Goal: Contribute content: Contribute content

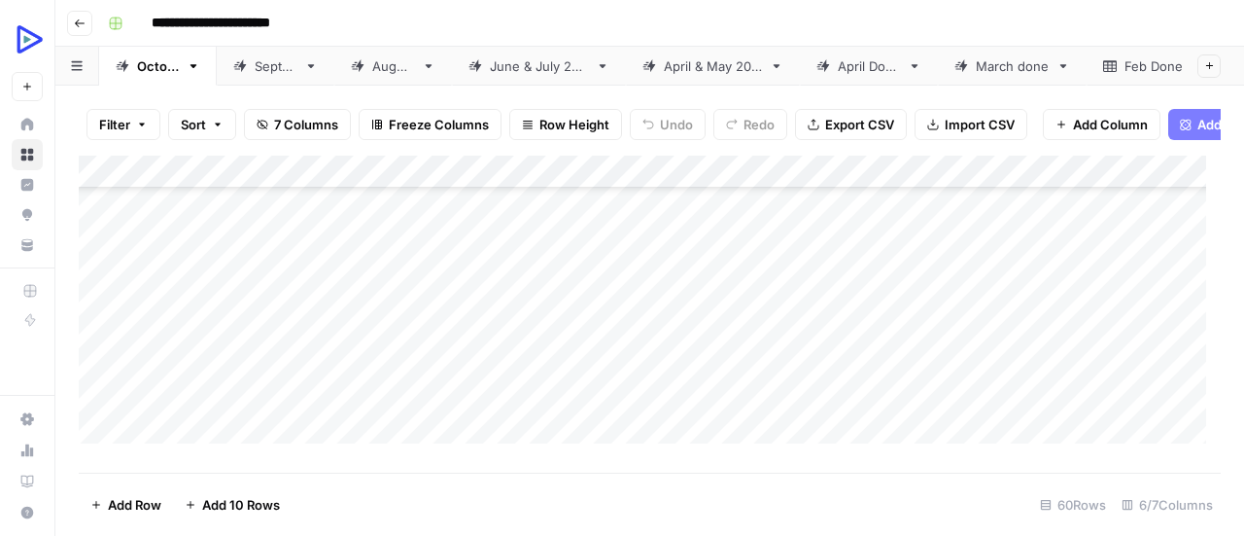
scroll to position [1277, 0]
click at [506, 263] on div "Add Column" at bounding box center [650, 307] width 1142 height 302
click at [496, 294] on div "Add Column" at bounding box center [650, 307] width 1142 height 302
click at [496, 294] on body "**********" at bounding box center [622, 268] width 1244 height 536
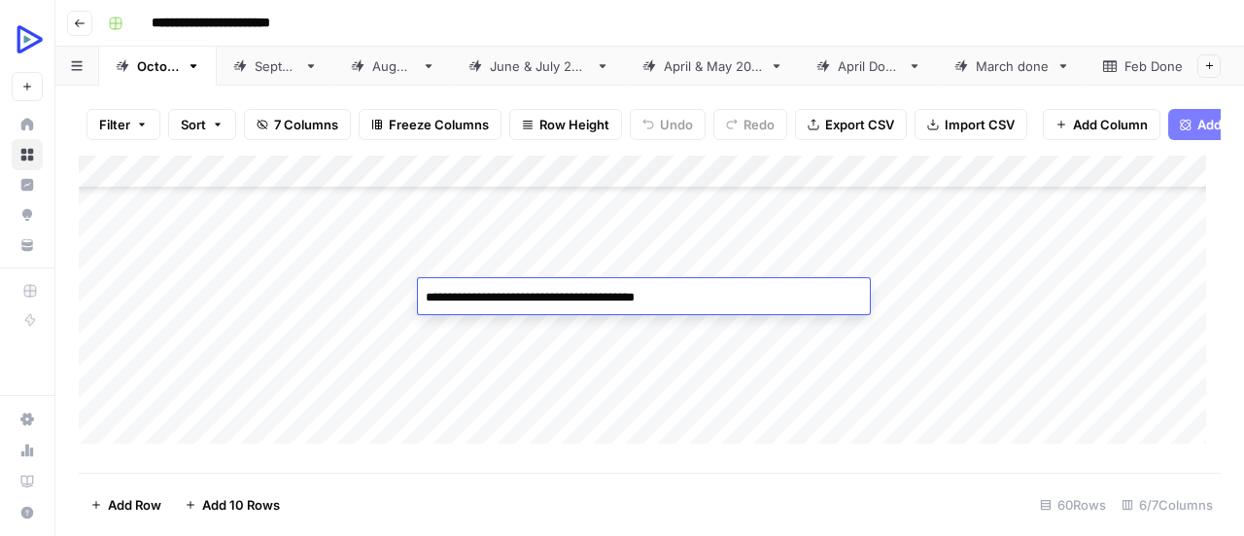
click at [496, 294] on textarea "**********" at bounding box center [644, 297] width 452 height 27
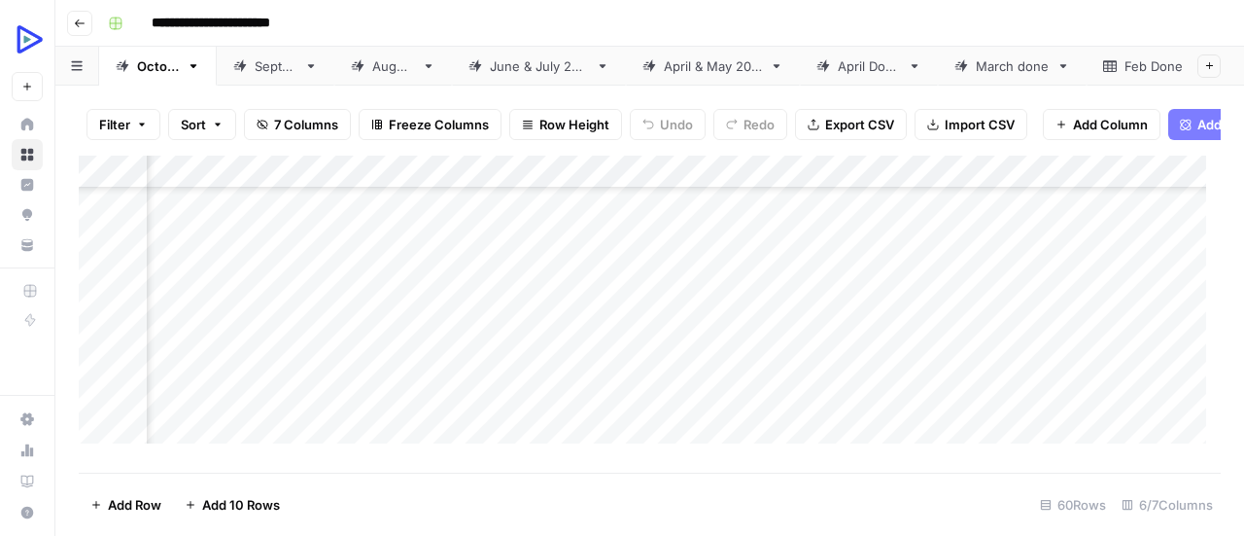
scroll to position [592, 129]
click at [234, 285] on div "Add Column" at bounding box center [650, 307] width 1142 height 302
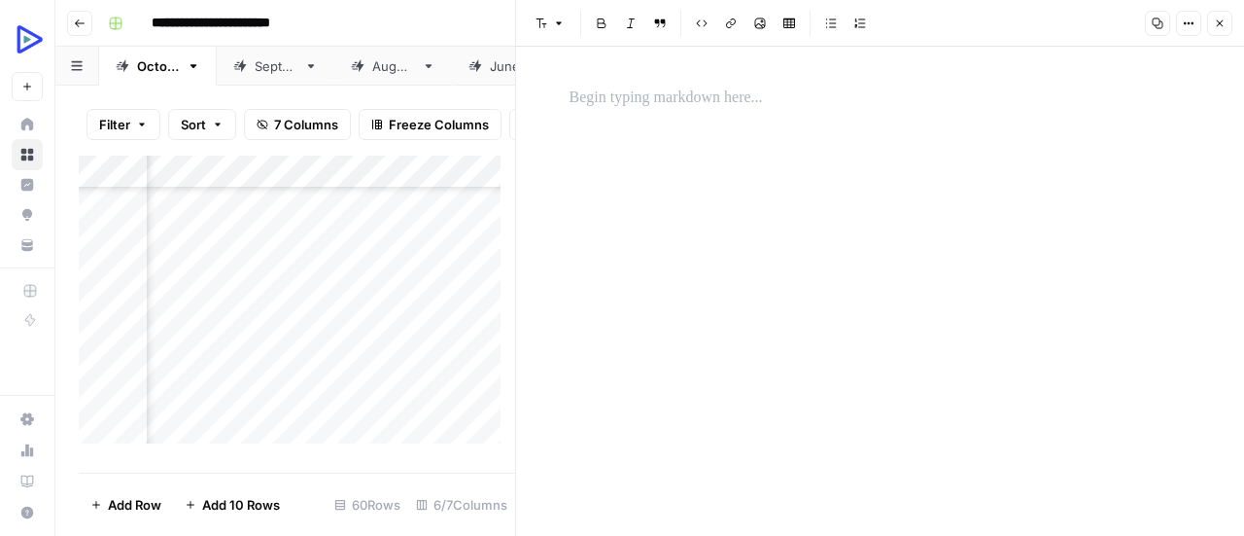
click at [669, 97] on p at bounding box center [881, 98] width 622 height 25
drag, startPoint x: 595, startPoint y: 102, endPoint x: 570, endPoint y: 106, distance: 25.6
click at [570, 106] on p "*" at bounding box center [881, 98] width 622 height 25
copy p "*"
click at [824, 313] on div "*" at bounding box center [881, 291] width 646 height 489
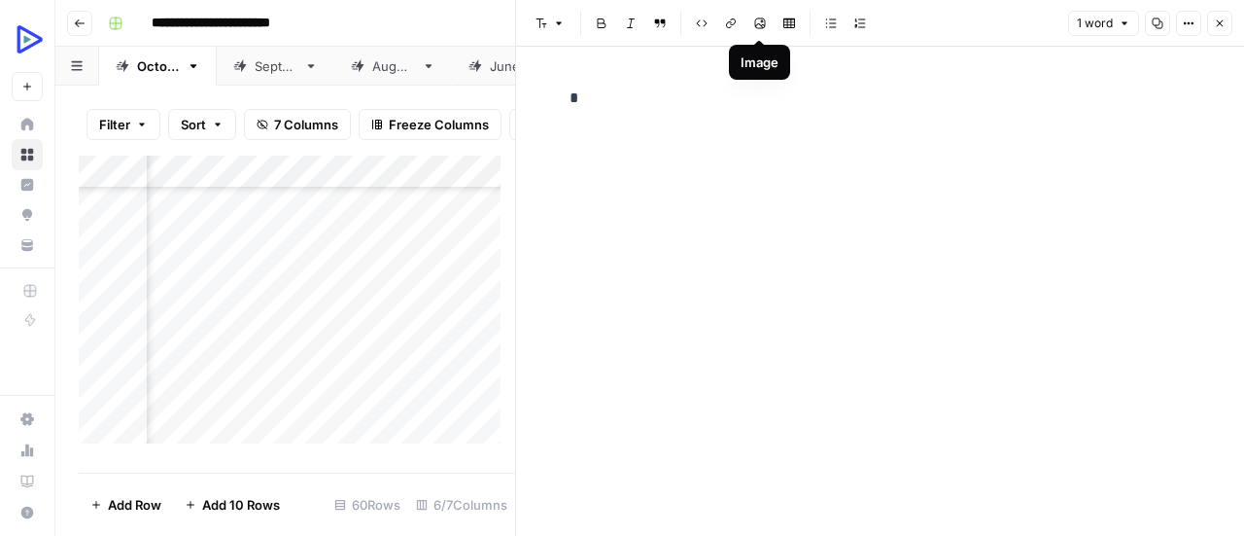
click at [766, 28] on button "Image" at bounding box center [760, 23] width 25 height 25
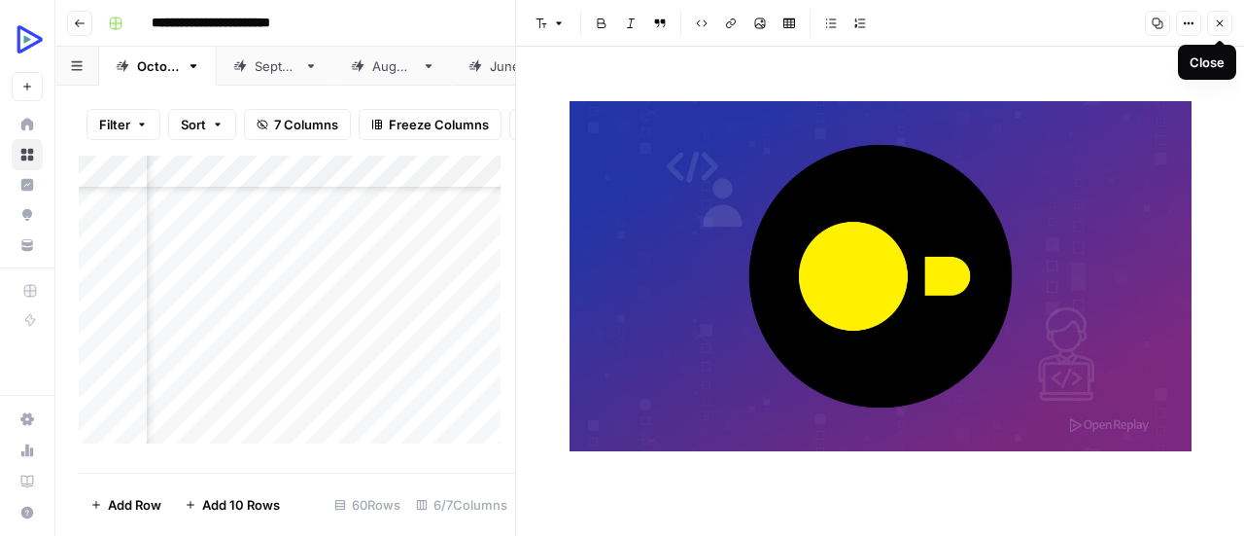
click at [1225, 21] on icon "button" at bounding box center [1220, 23] width 12 height 12
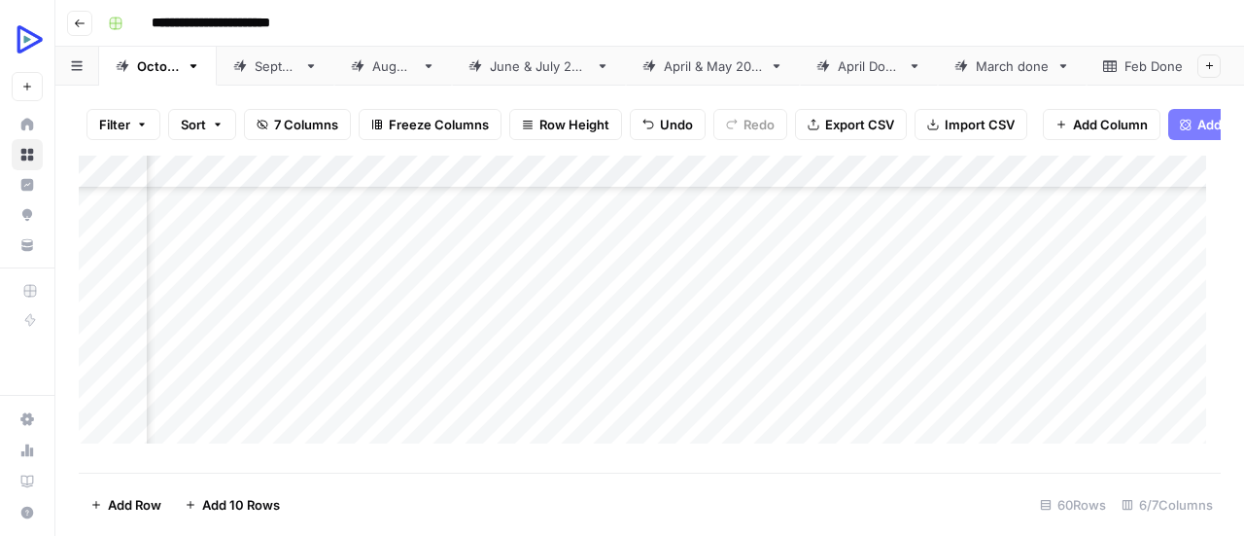
click at [232, 316] on div "Add Column" at bounding box center [650, 307] width 1142 height 302
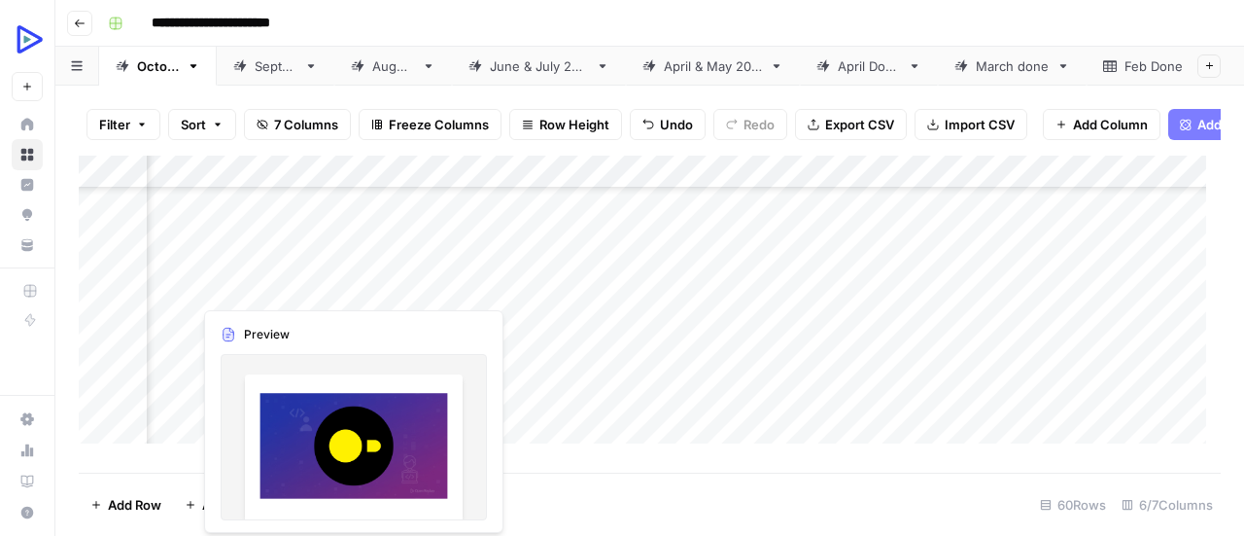
click at [222, 284] on div "Add Column" at bounding box center [650, 307] width 1142 height 302
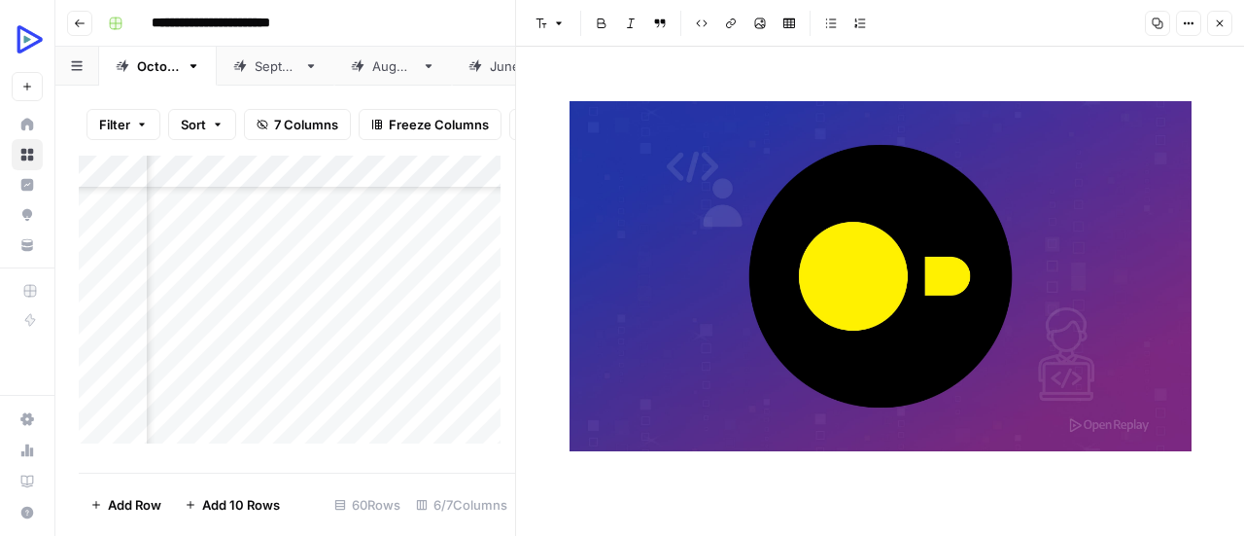
click at [625, 83] on div at bounding box center [881, 289] width 646 height 422
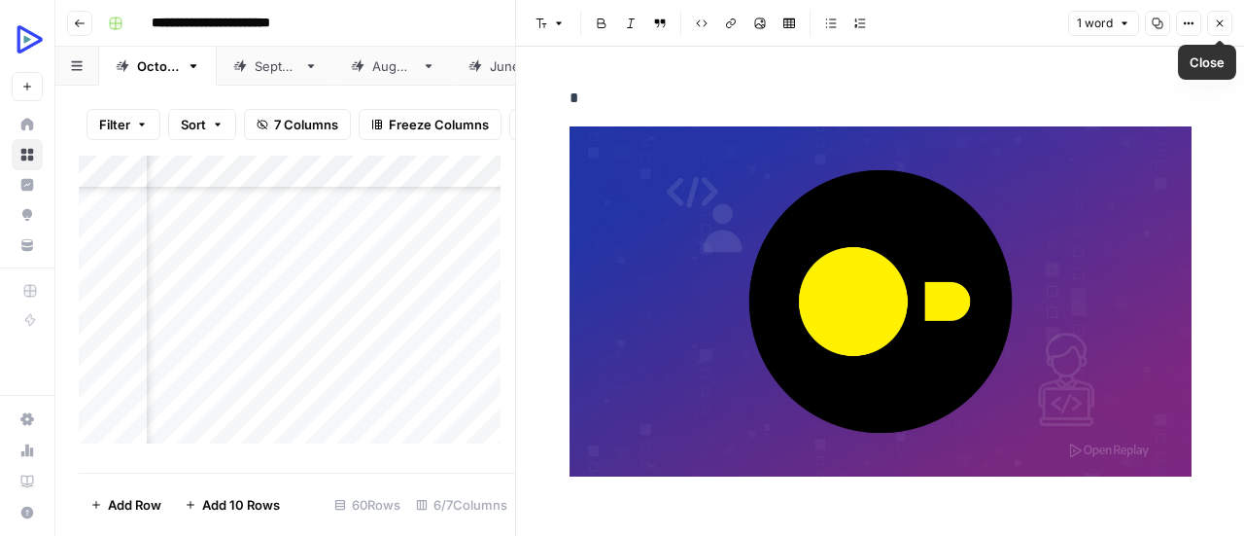
click at [1228, 20] on button "Close" at bounding box center [1219, 23] width 25 height 25
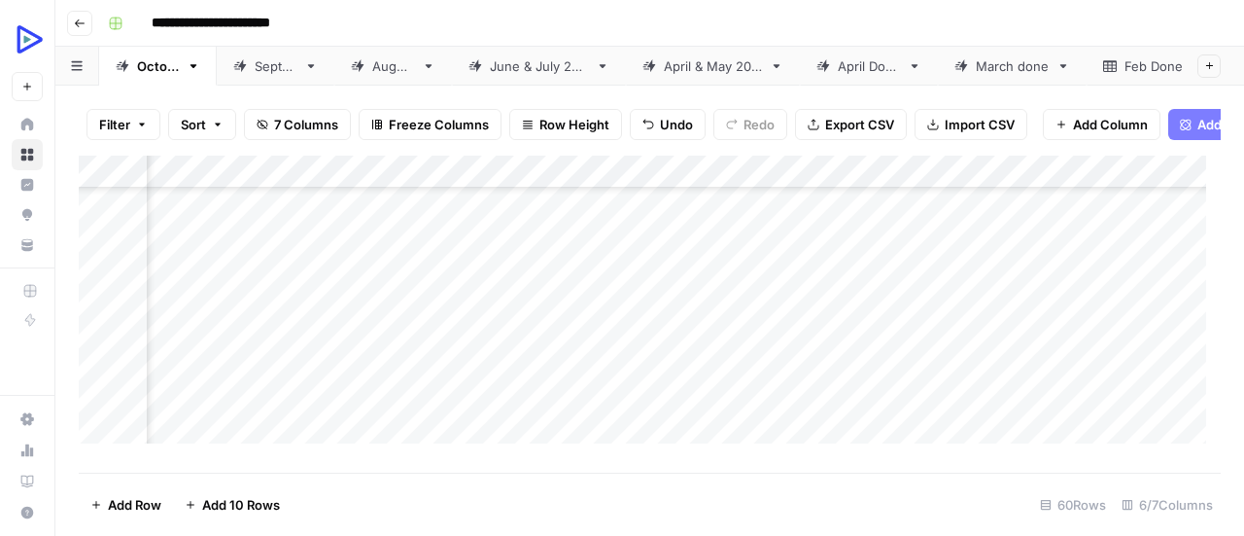
click at [239, 317] on div "Add Column" at bounding box center [650, 307] width 1142 height 302
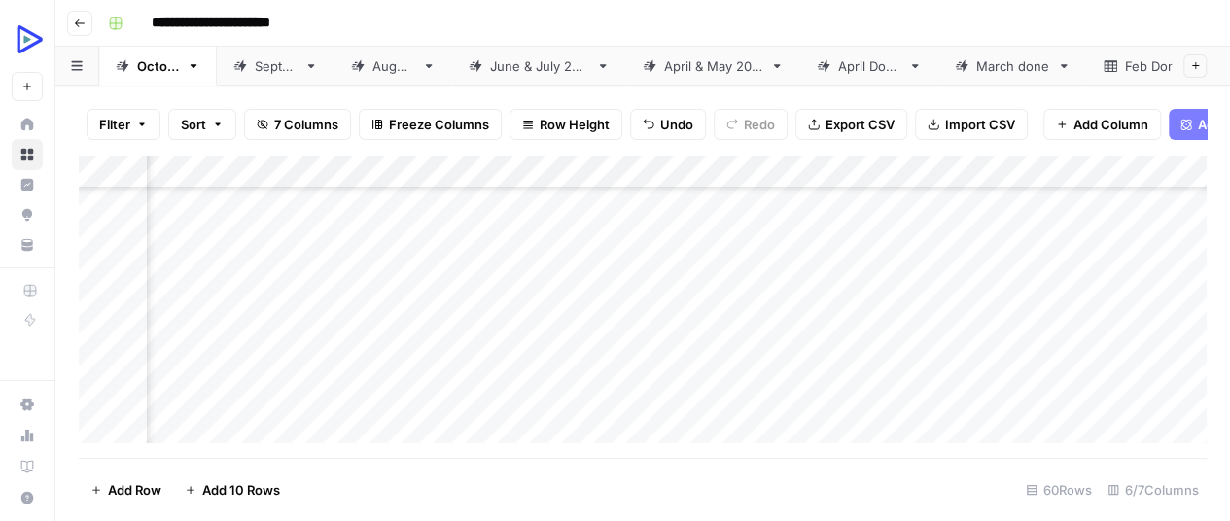
click at [239, 317] on div at bounding box center [242, 320] width 100 height 36
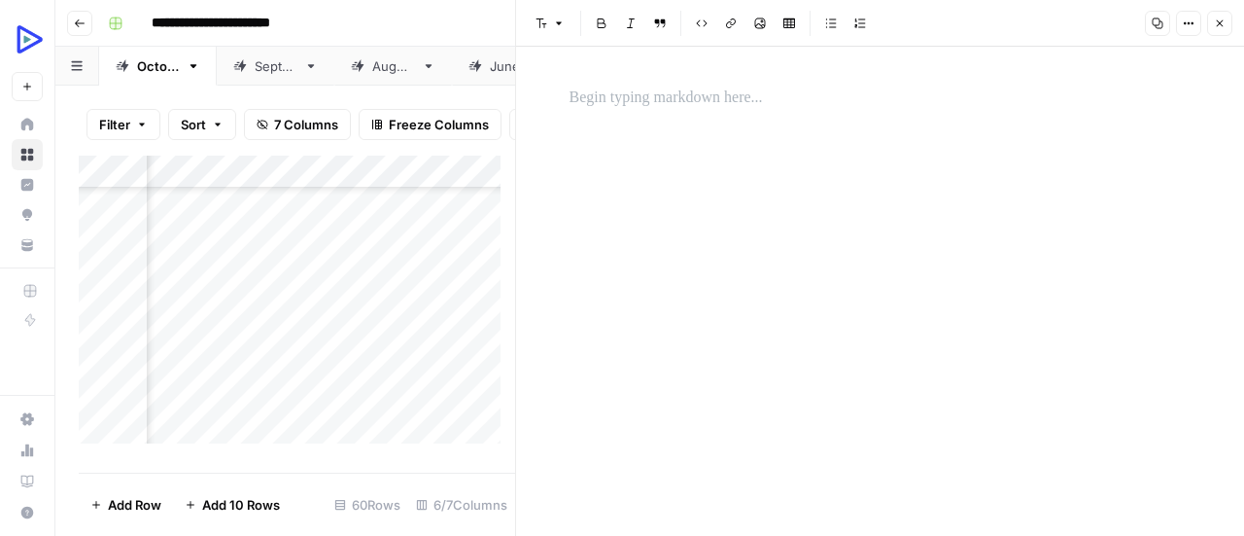
click at [634, 103] on p at bounding box center [881, 98] width 622 height 25
click at [684, 215] on div "*" at bounding box center [881, 291] width 646 height 489
click at [760, 24] on icon "button" at bounding box center [760, 23] width 12 height 12
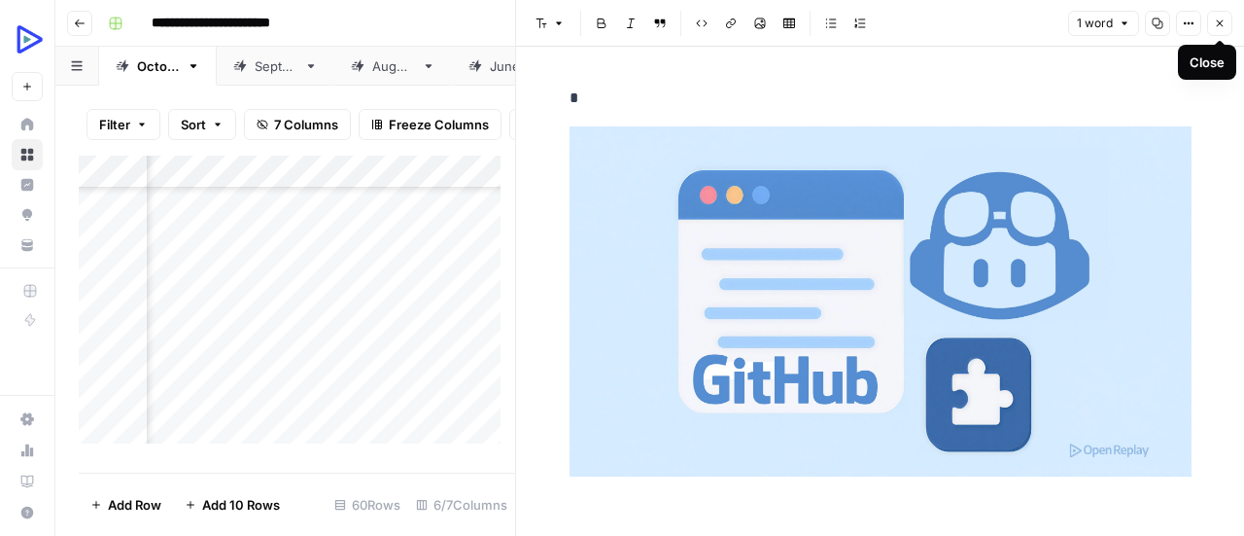
click at [1217, 20] on icon "button" at bounding box center [1220, 23] width 7 height 7
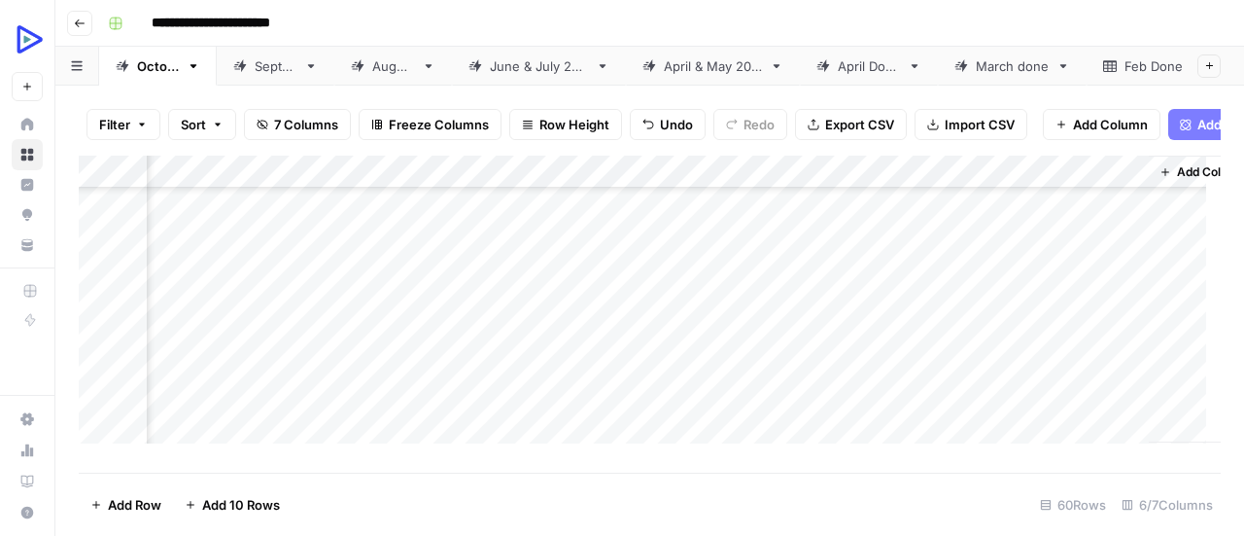
scroll to position [592, 145]
click at [200, 357] on div "Add Column" at bounding box center [650, 307] width 1142 height 302
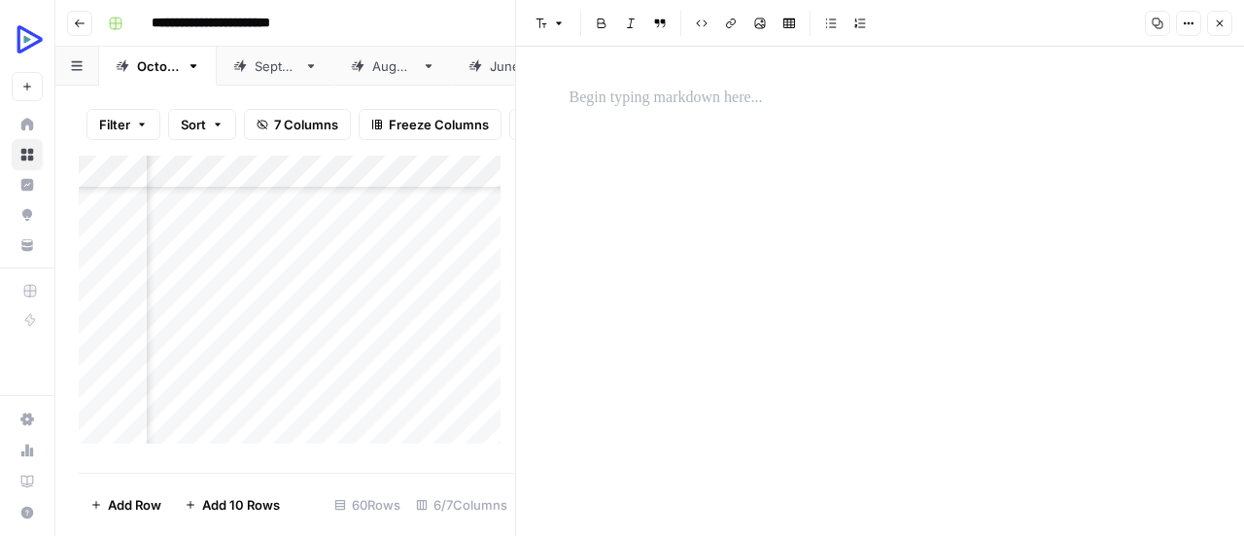
click at [716, 94] on p at bounding box center [881, 98] width 622 height 25
click at [746, 206] on div "*" at bounding box center [881, 291] width 646 height 489
click at [757, 26] on icon "button" at bounding box center [760, 23] width 12 height 12
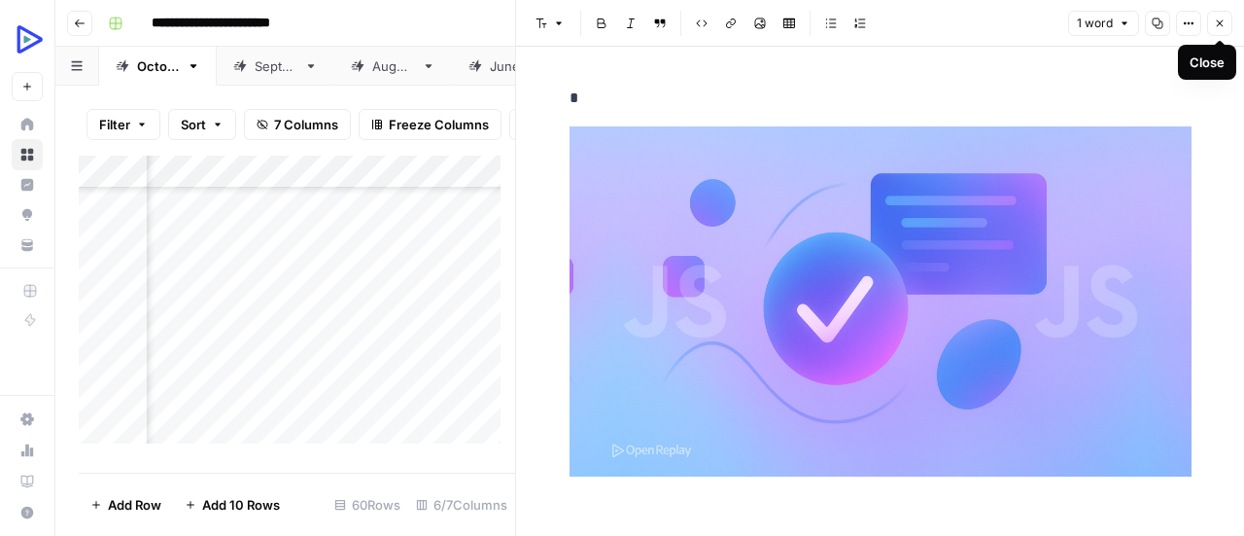
click at [1221, 20] on icon "button" at bounding box center [1220, 23] width 12 height 12
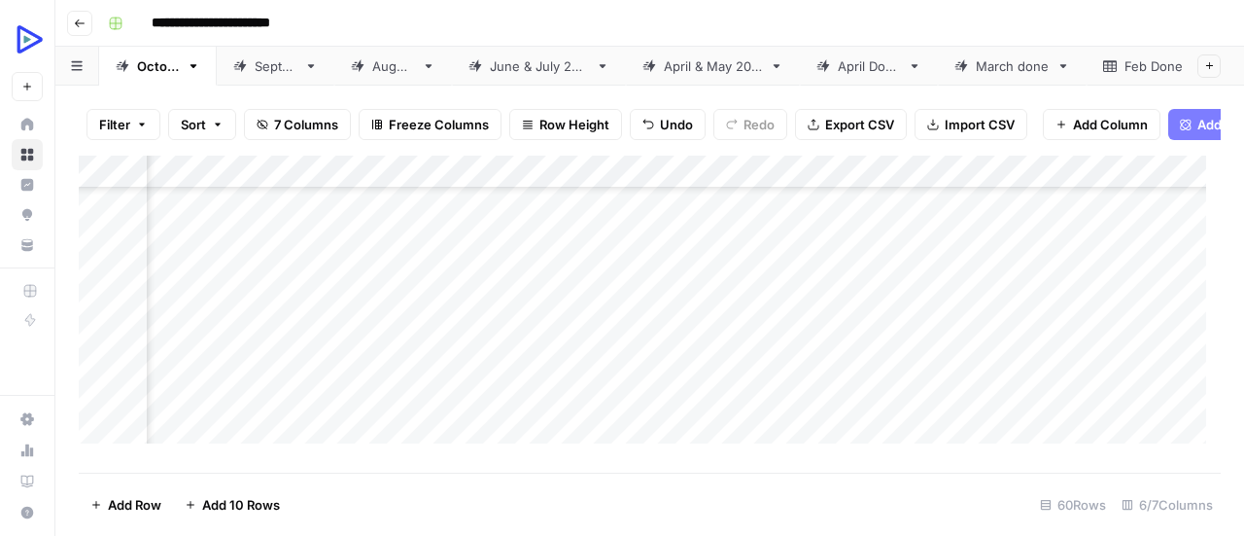
click at [216, 384] on div "Add Column" at bounding box center [650, 307] width 1142 height 302
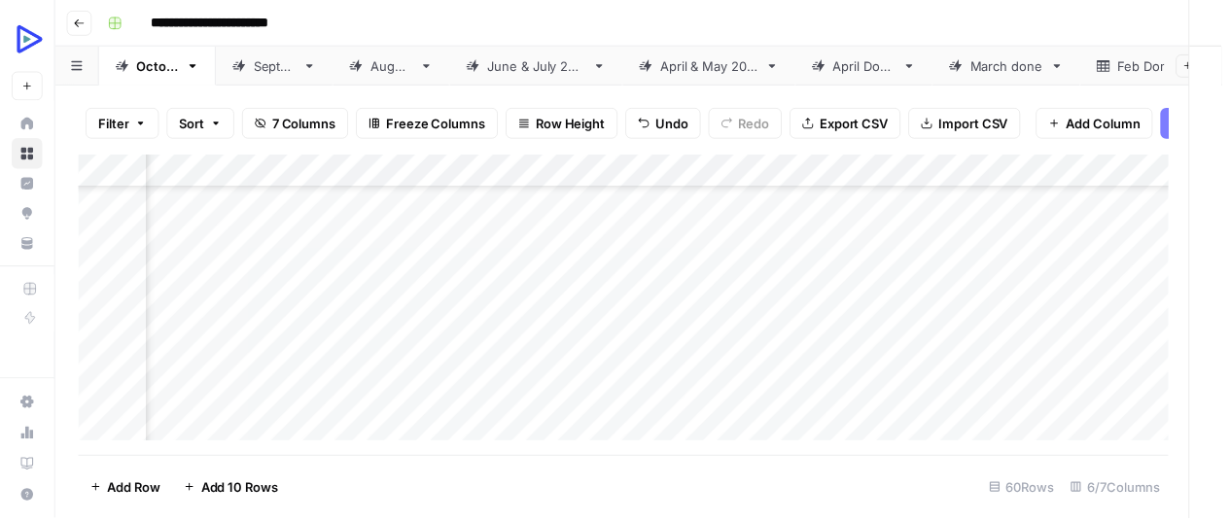
click at [216, 384] on div at bounding box center [226, 386] width 100 height 36
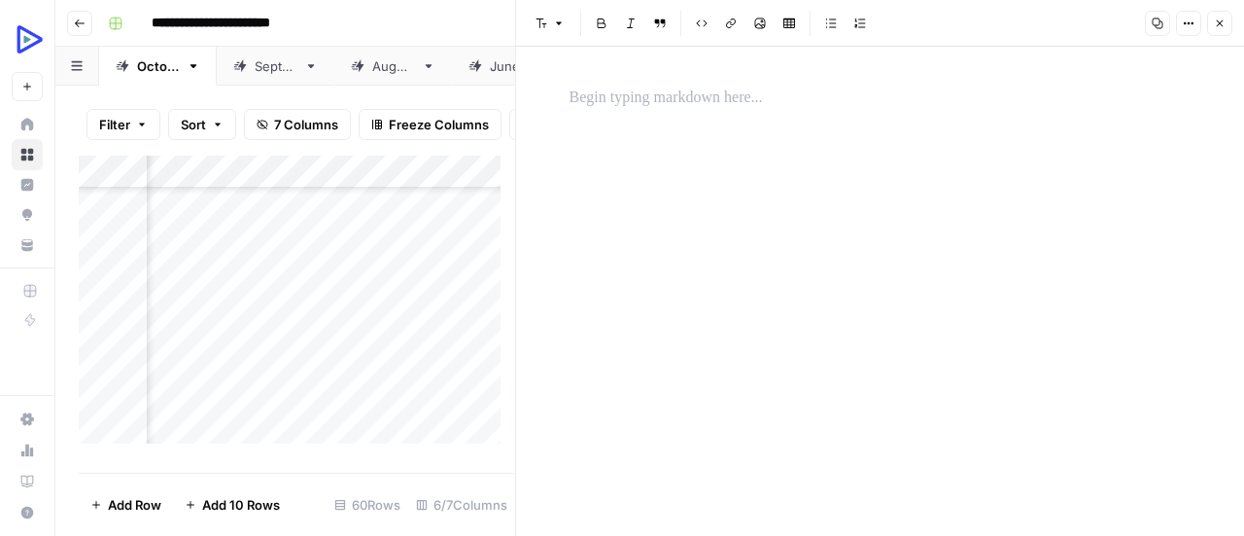
click at [616, 110] on p at bounding box center [881, 98] width 622 height 25
click at [707, 215] on div "*" at bounding box center [881, 291] width 646 height 489
click at [768, 26] on button "Image" at bounding box center [760, 23] width 25 height 25
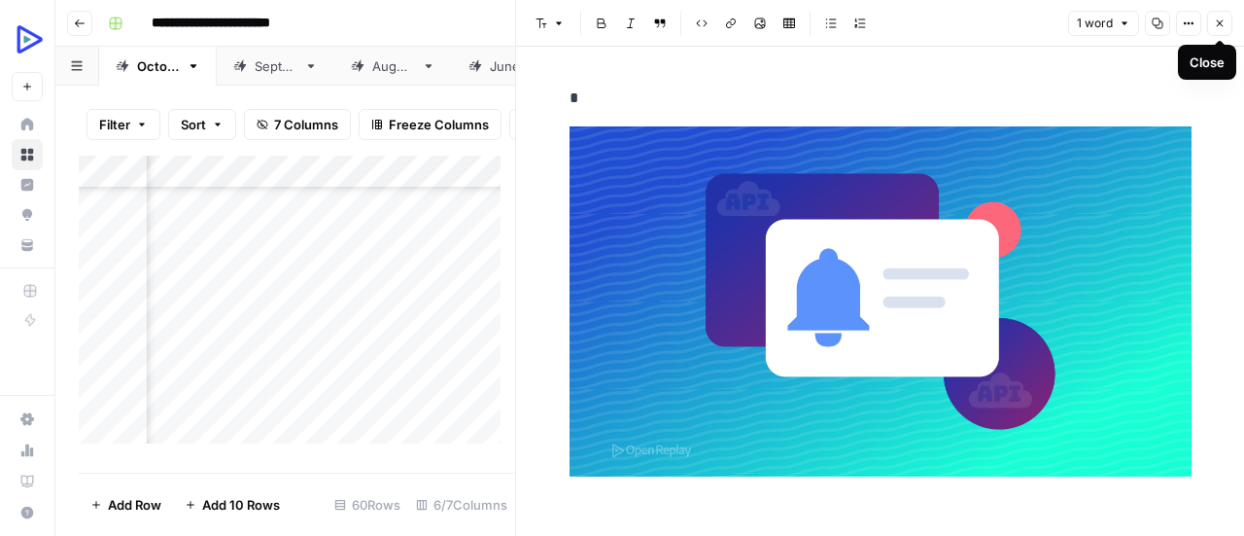
click at [1214, 20] on icon "button" at bounding box center [1220, 23] width 12 height 12
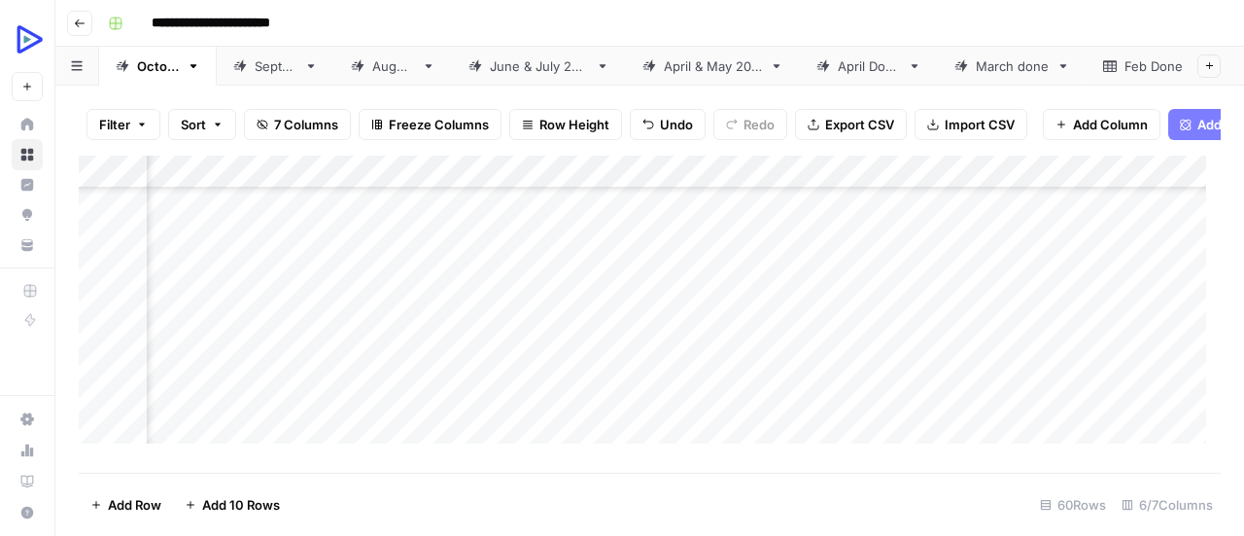
scroll to position [592, 146]
click at [200, 422] on div "Add Column" at bounding box center [650, 307] width 1142 height 302
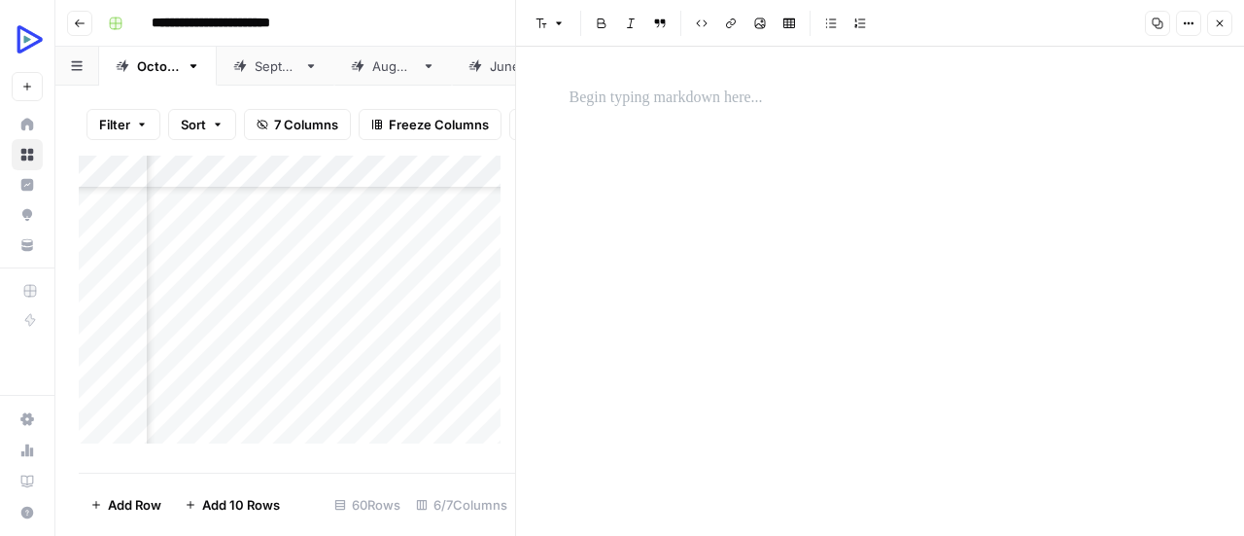
click at [655, 95] on p at bounding box center [881, 98] width 622 height 25
click at [655, 211] on div "*" at bounding box center [881, 291] width 646 height 489
click at [756, 25] on icon "button" at bounding box center [760, 23] width 12 height 12
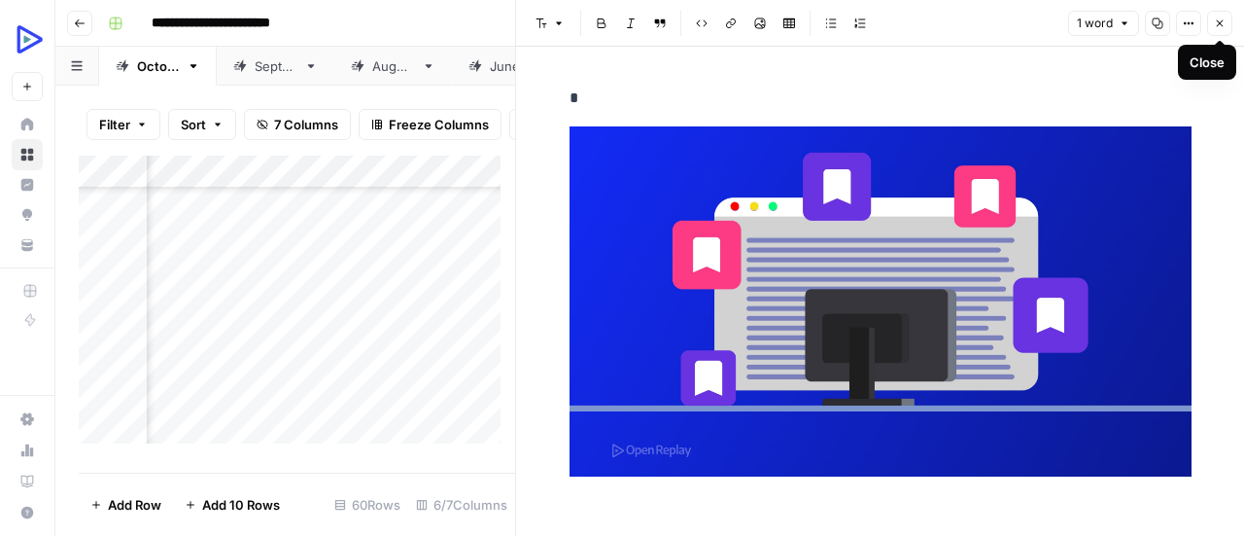
click at [1225, 26] on icon "button" at bounding box center [1220, 23] width 12 height 12
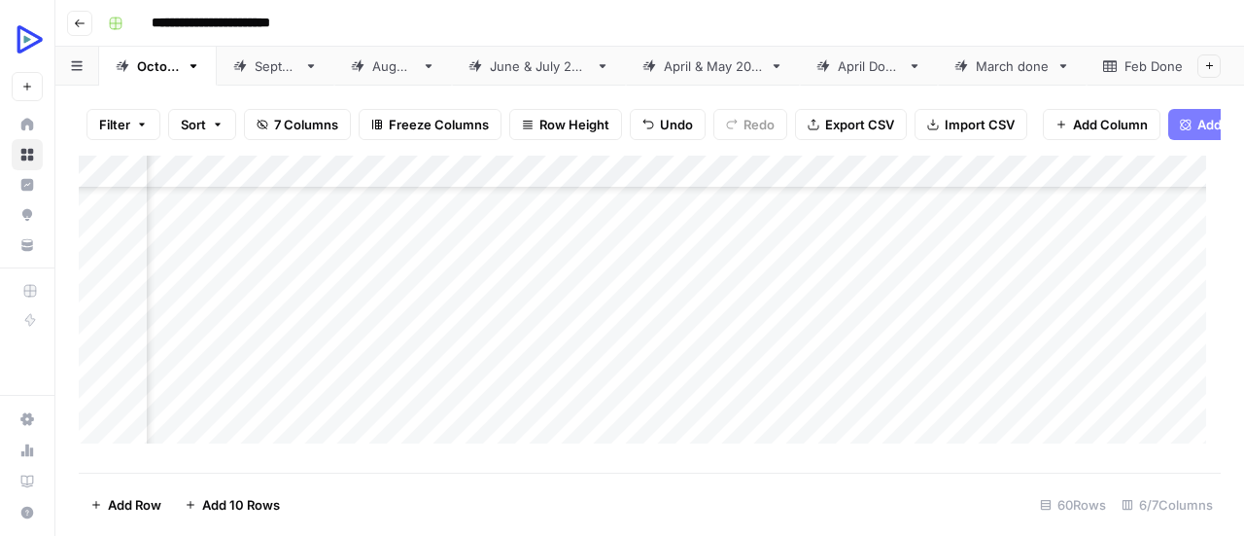
scroll to position [787, 157]
click at [200, 260] on div "Add Column" at bounding box center [650, 307] width 1142 height 302
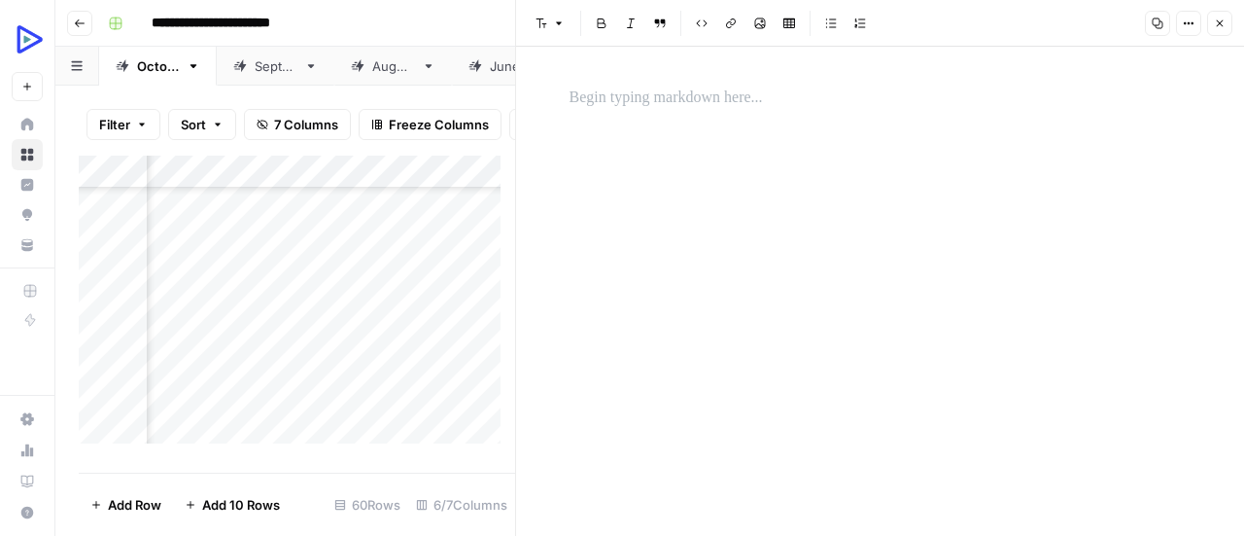
click at [682, 91] on p at bounding box center [881, 98] width 622 height 25
click at [700, 232] on div "*" at bounding box center [881, 291] width 646 height 489
click at [758, 24] on icon "button" at bounding box center [760, 23] width 11 height 11
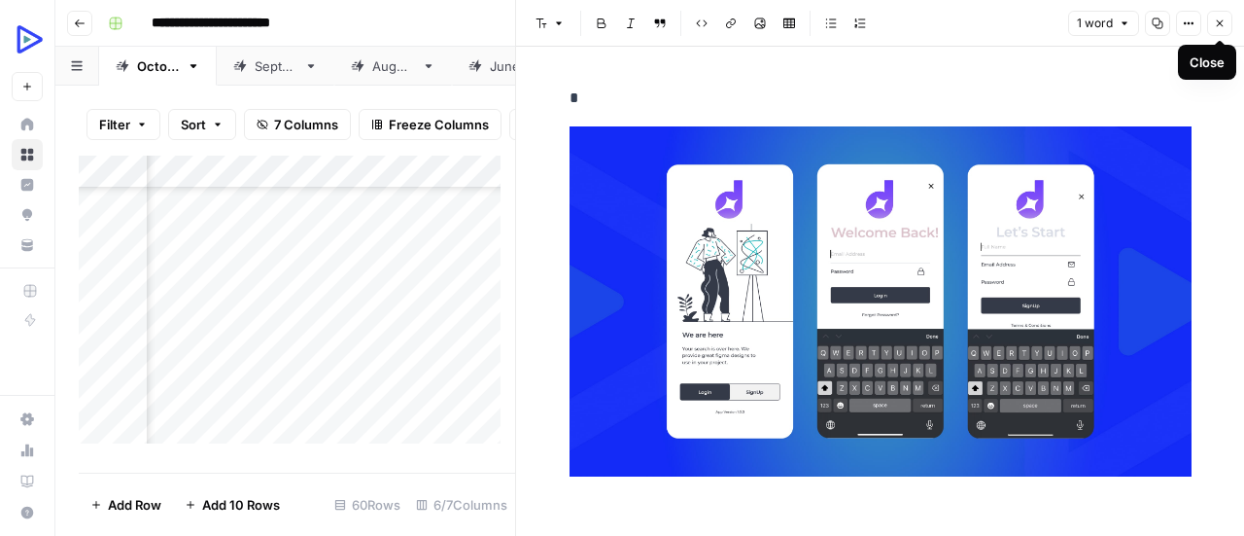
click at [1219, 22] on icon "button" at bounding box center [1220, 23] width 7 height 7
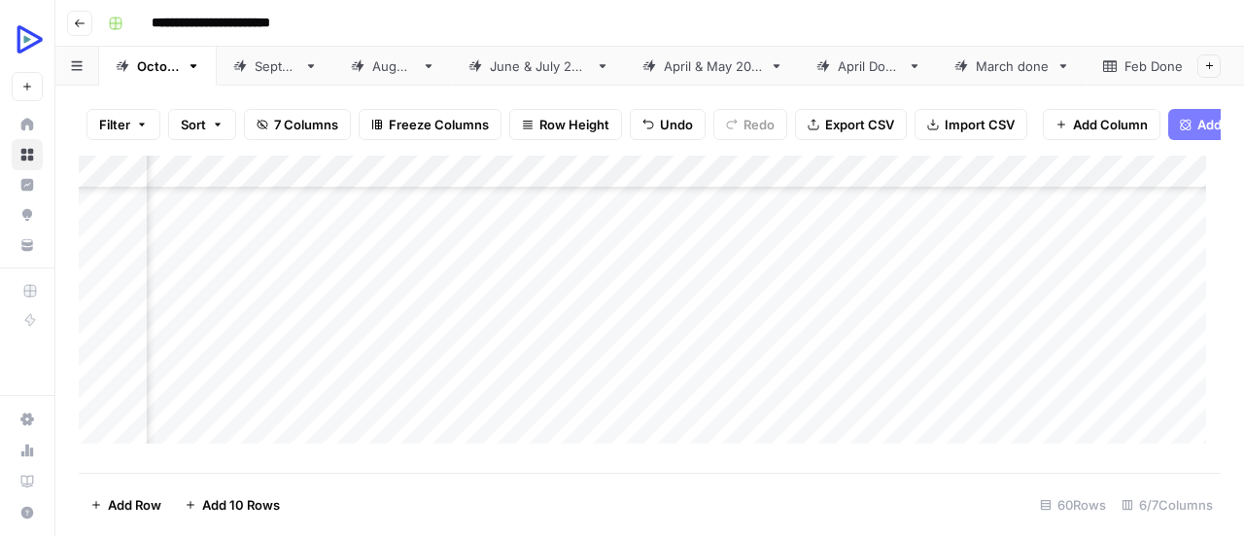
click at [202, 293] on div "Add Column" at bounding box center [650, 307] width 1142 height 302
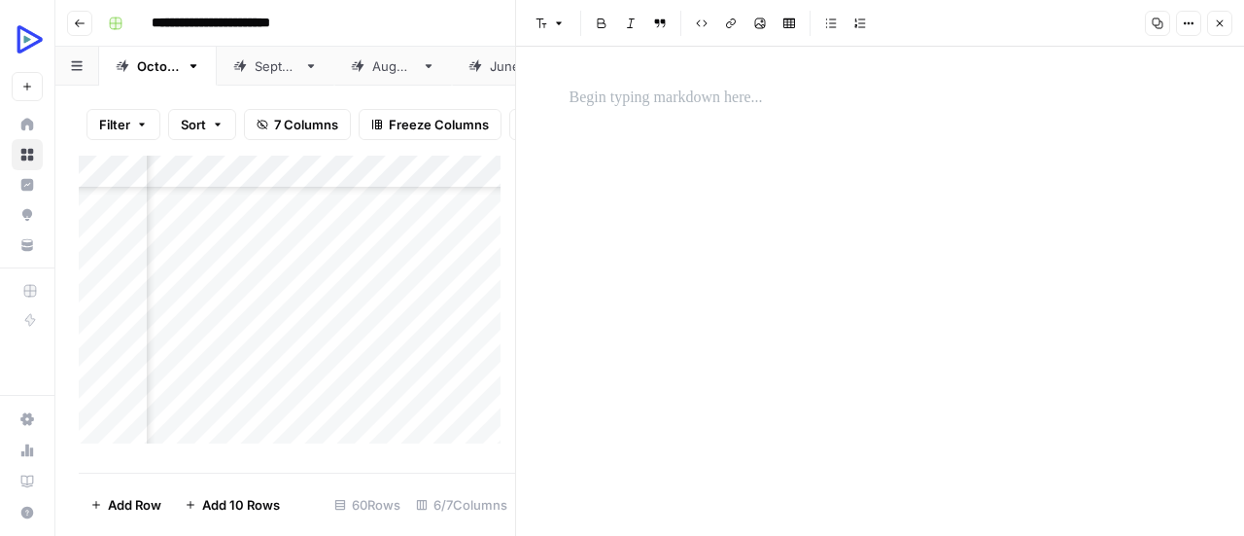
click at [675, 86] on p at bounding box center [881, 98] width 622 height 25
click at [725, 250] on div "*" at bounding box center [881, 291] width 646 height 489
click at [758, 20] on icon "button" at bounding box center [760, 23] width 12 height 12
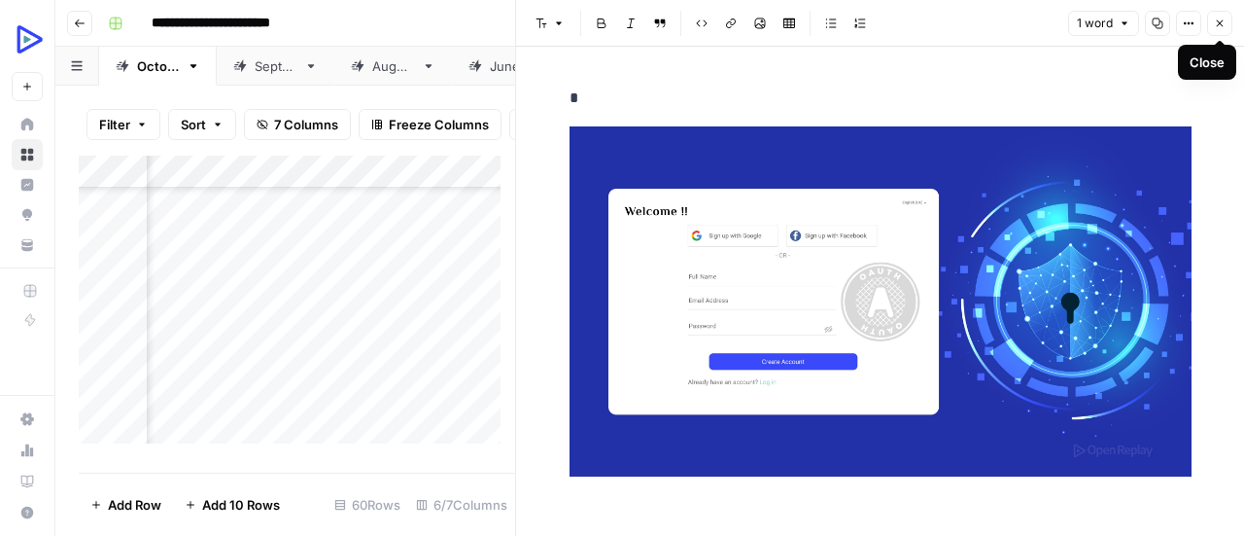
click at [1225, 23] on span "Close" at bounding box center [1225, 23] width 1 height 1
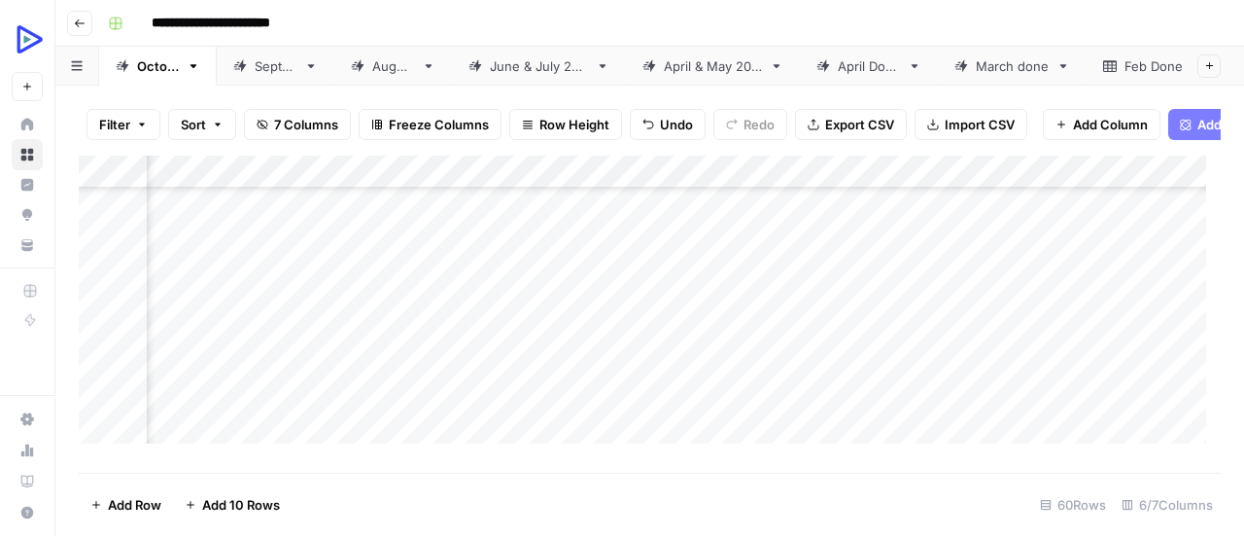
click at [196, 324] on div "Add Column" at bounding box center [650, 307] width 1142 height 302
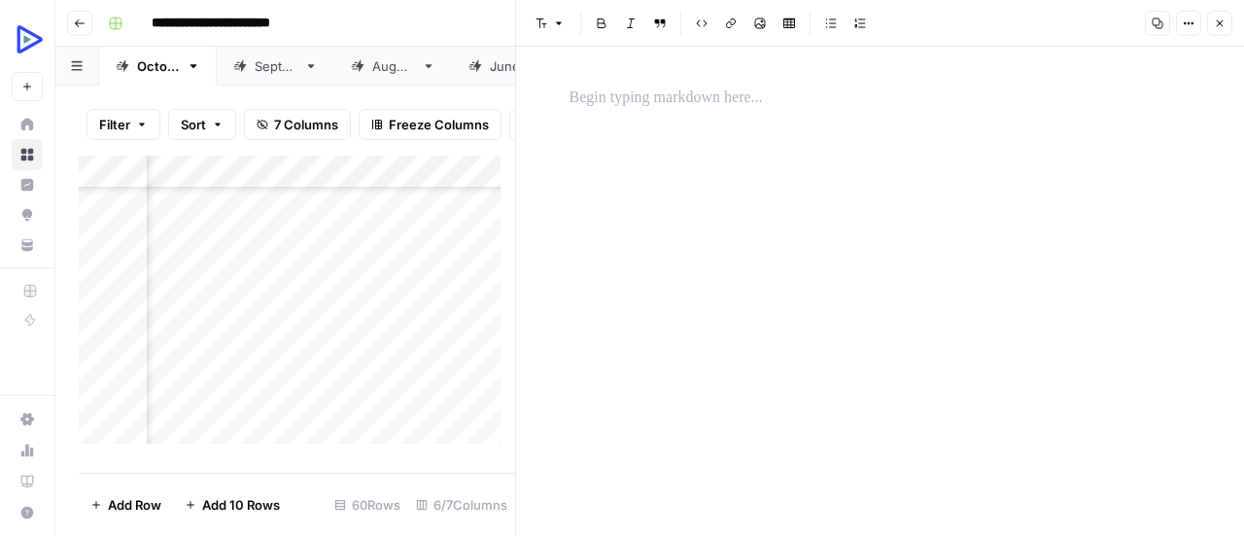
click at [647, 102] on p at bounding box center [881, 98] width 622 height 25
click at [703, 221] on div "*" at bounding box center [881, 291] width 646 height 489
click at [756, 27] on icon "button" at bounding box center [760, 23] width 12 height 12
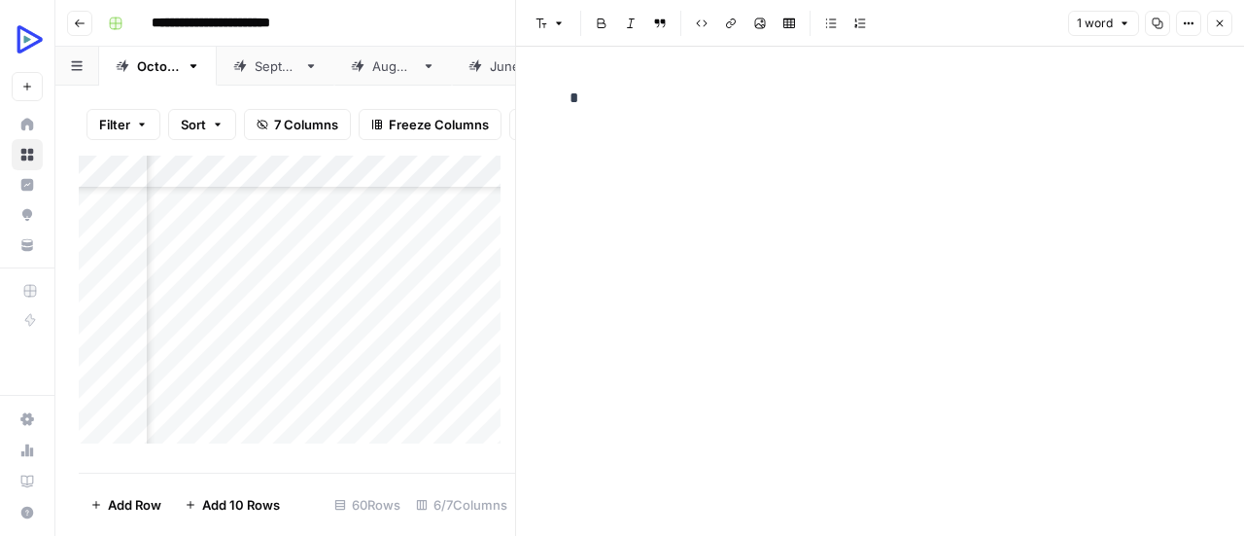
click at [760, 26] on icon "button" at bounding box center [760, 23] width 11 height 11
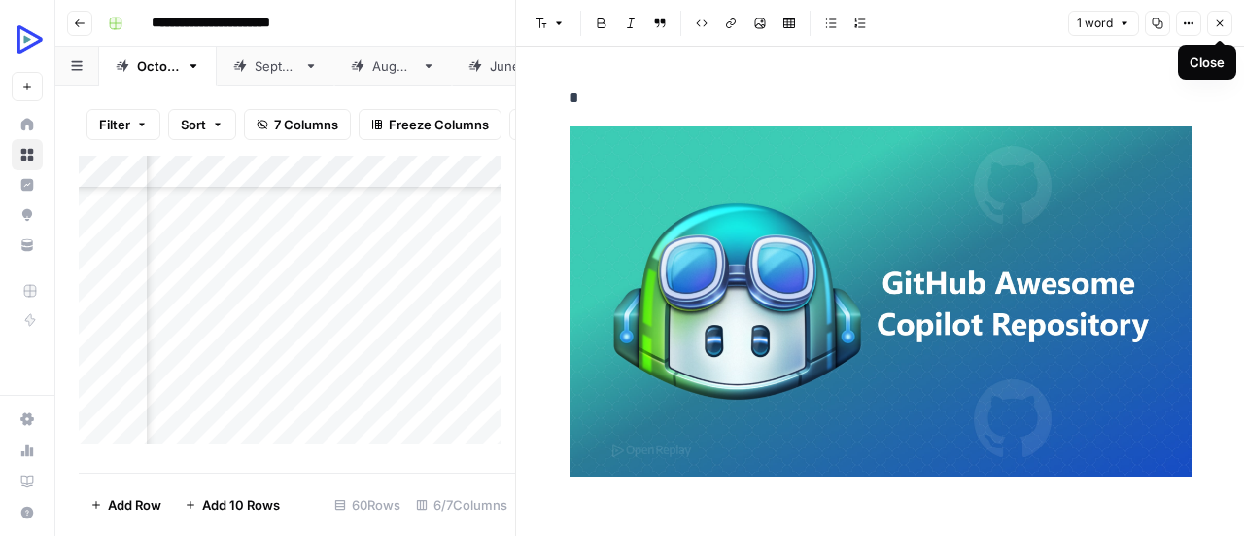
click at [1223, 24] on icon "button" at bounding box center [1220, 23] width 12 height 12
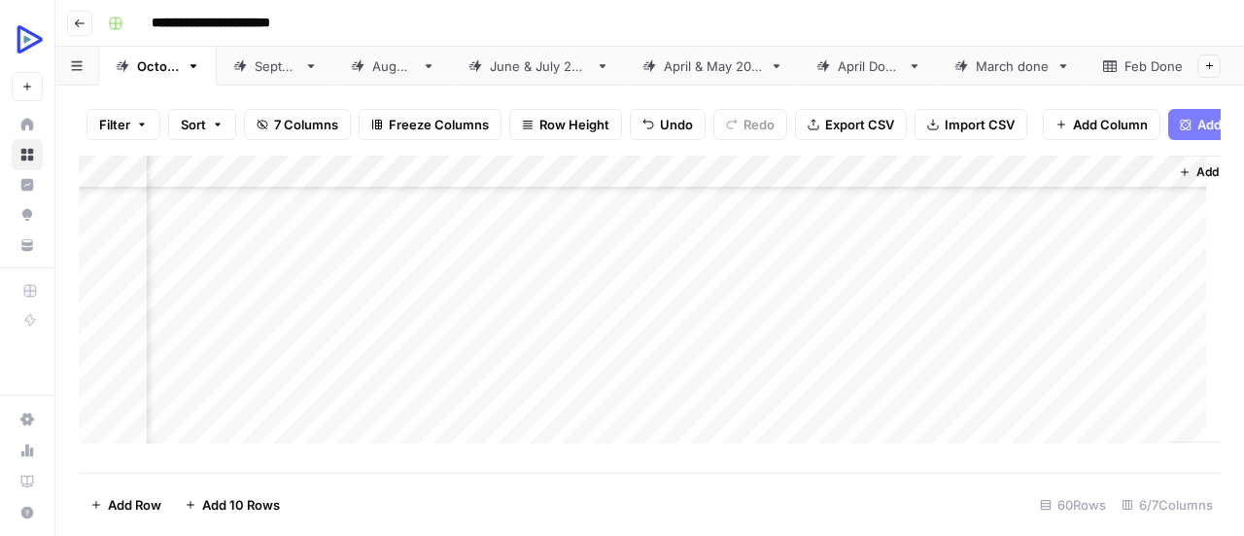
scroll to position [787, 154]
click at [219, 357] on div "Add Column" at bounding box center [650, 307] width 1142 height 302
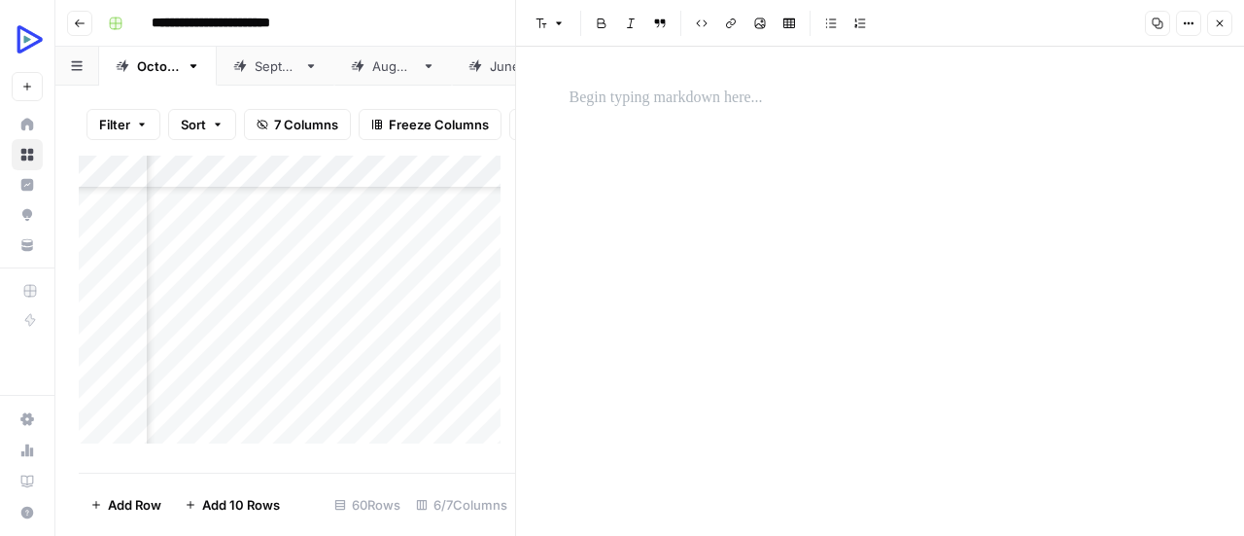
click at [615, 96] on p at bounding box center [881, 98] width 622 height 25
click at [628, 219] on div "*" at bounding box center [881, 291] width 646 height 489
click at [763, 24] on icon "button" at bounding box center [760, 23] width 12 height 12
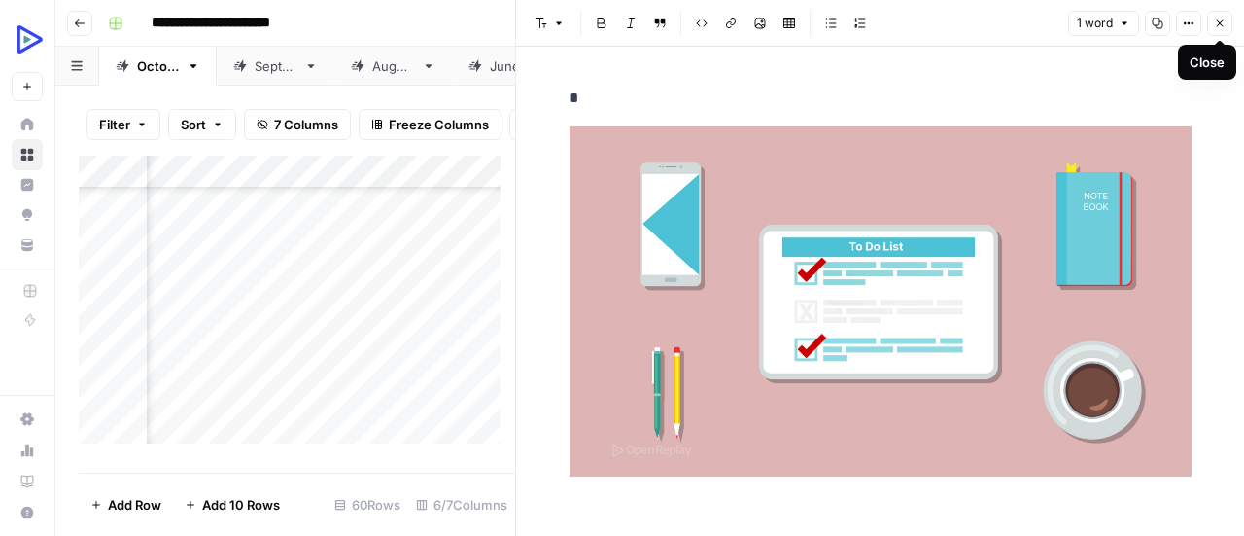
click at [1221, 22] on icon "button" at bounding box center [1220, 23] width 7 height 7
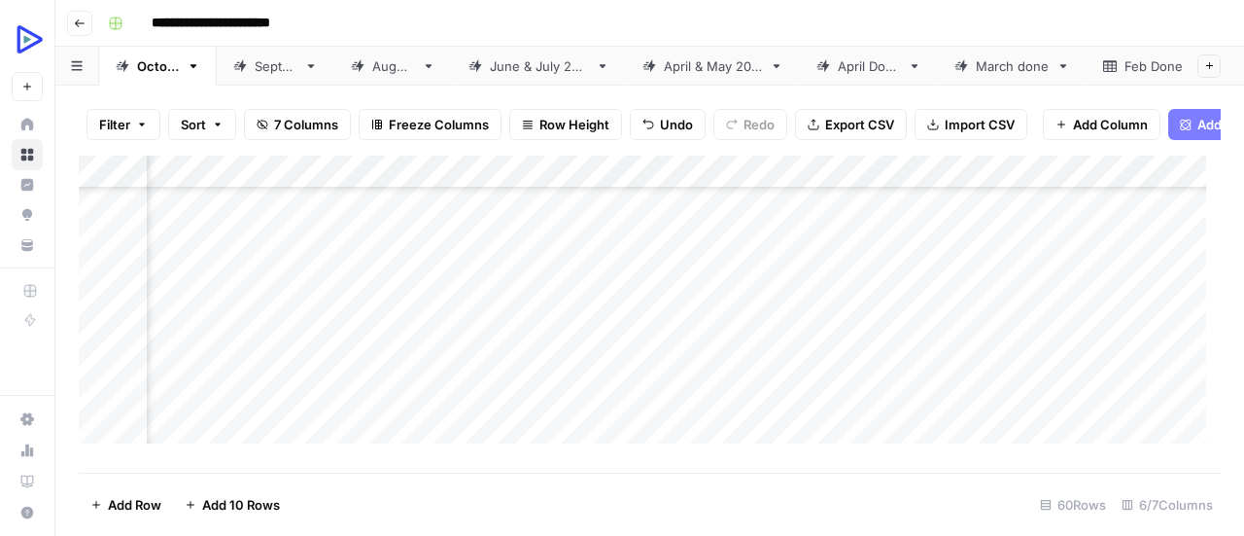
scroll to position [850, 154]
click at [205, 322] on div "Add Column" at bounding box center [650, 307] width 1142 height 302
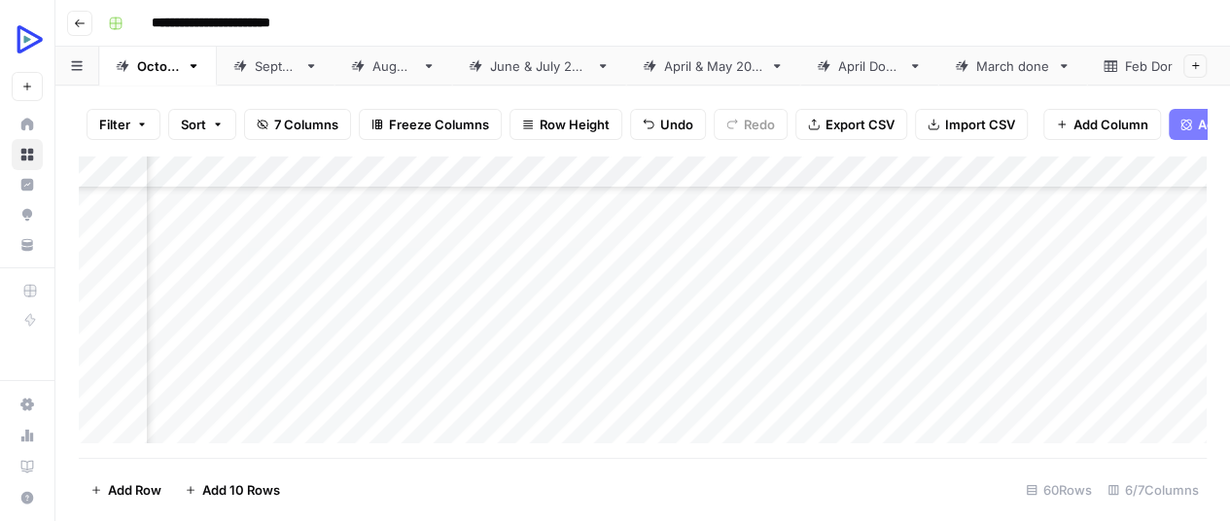
click at [205, 322] on div at bounding box center [216, 327] width 100 height 36
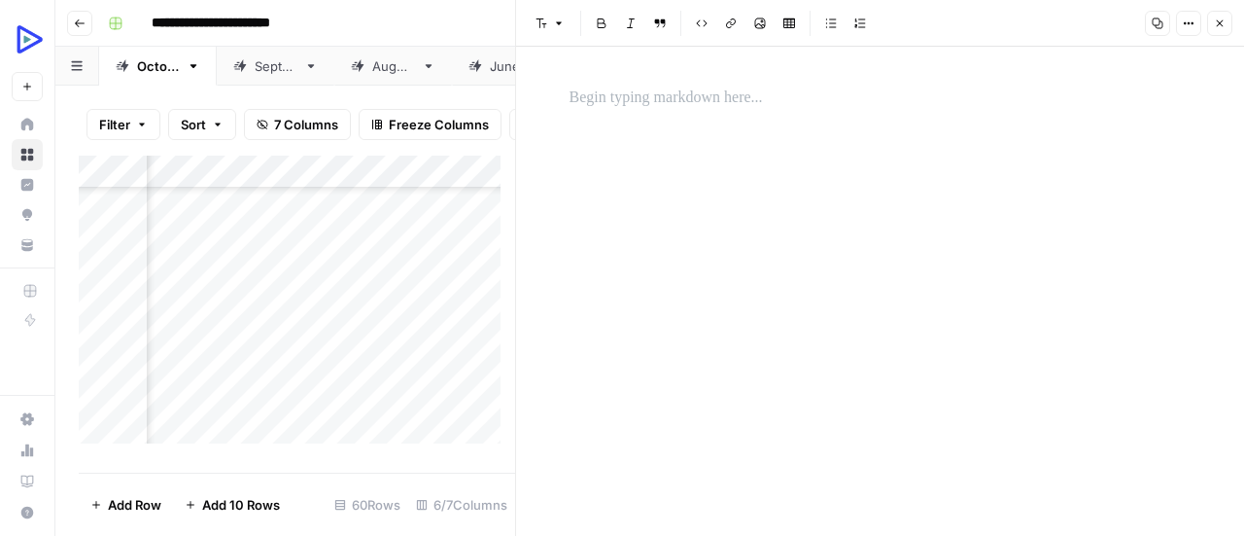
click at [682, 100] on p at bounding box center [881, 98] width 622 height 25
click at [827, 198] on div "*" at bounding box center [881, 291] width 646 height 489
click at [752, 21] on button "Image" at bounding box center [760, 23] width 25 height 25
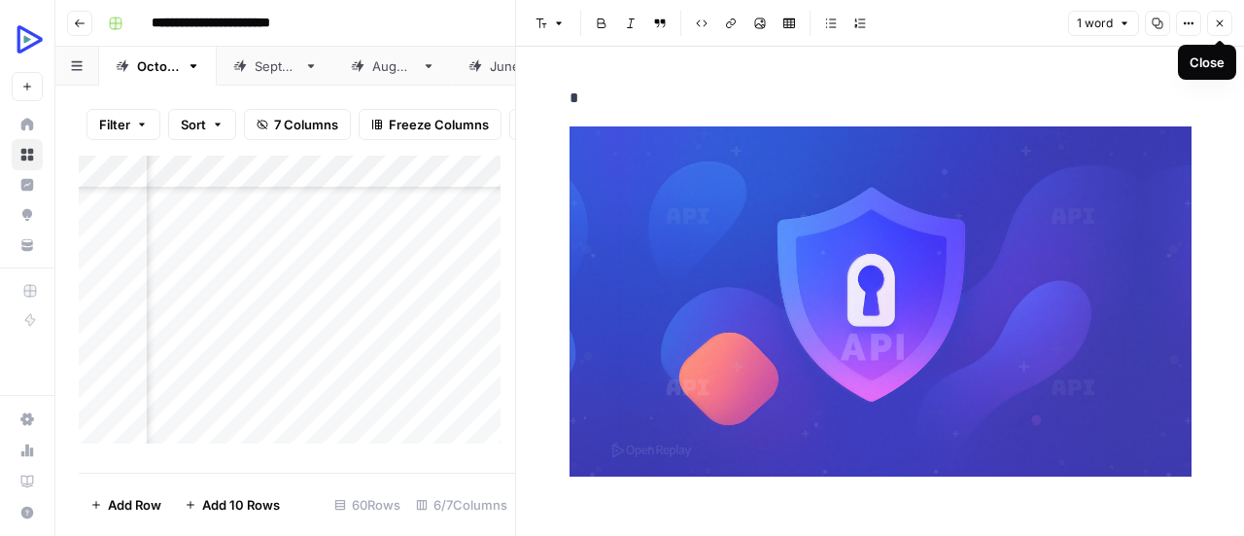
click at [1222, 26] on icon "button" at bounding box center [1220, 23] width 12 height 12
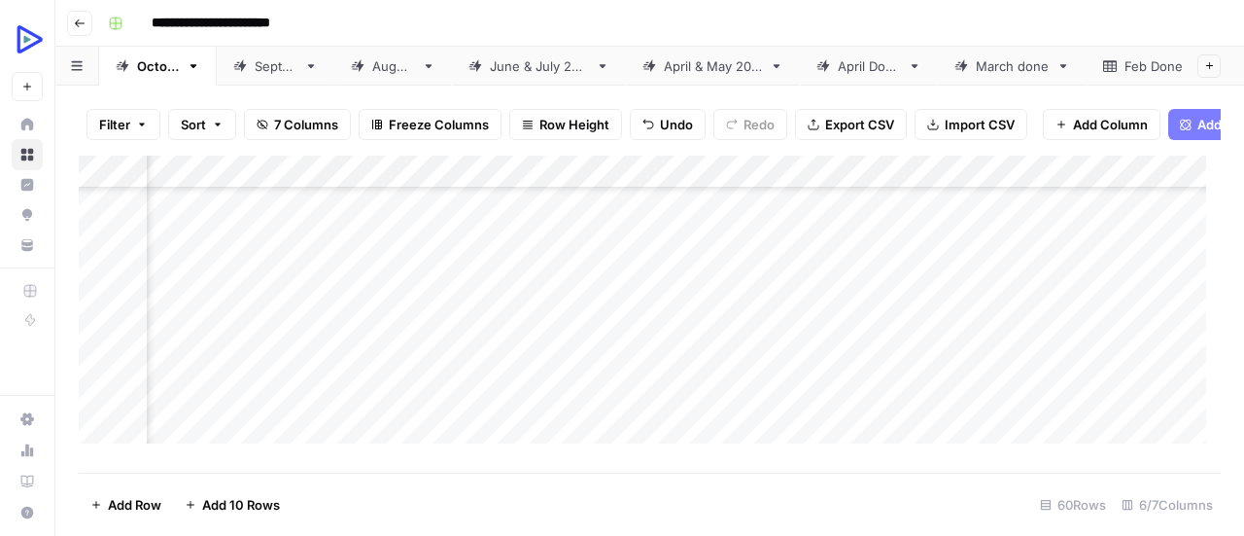
click at [201, 367] on div "Add Column" at bounding box center [650, 307] width 1142 height 302
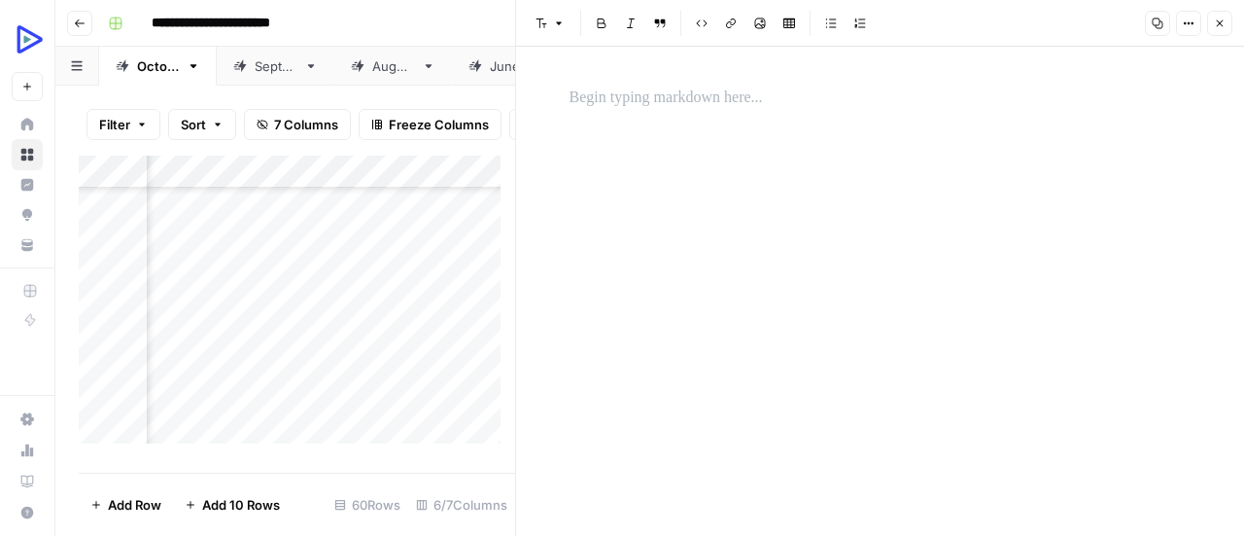
click at [639, 113] on div at bounding box center [881, 98] width 646 height 41
click at [653, 242] on div "*" at bounding box center [881, 291] width 646 height 489
click at [758, 26] on icon "button" at bounding box center [760, 23] width 12 height 12
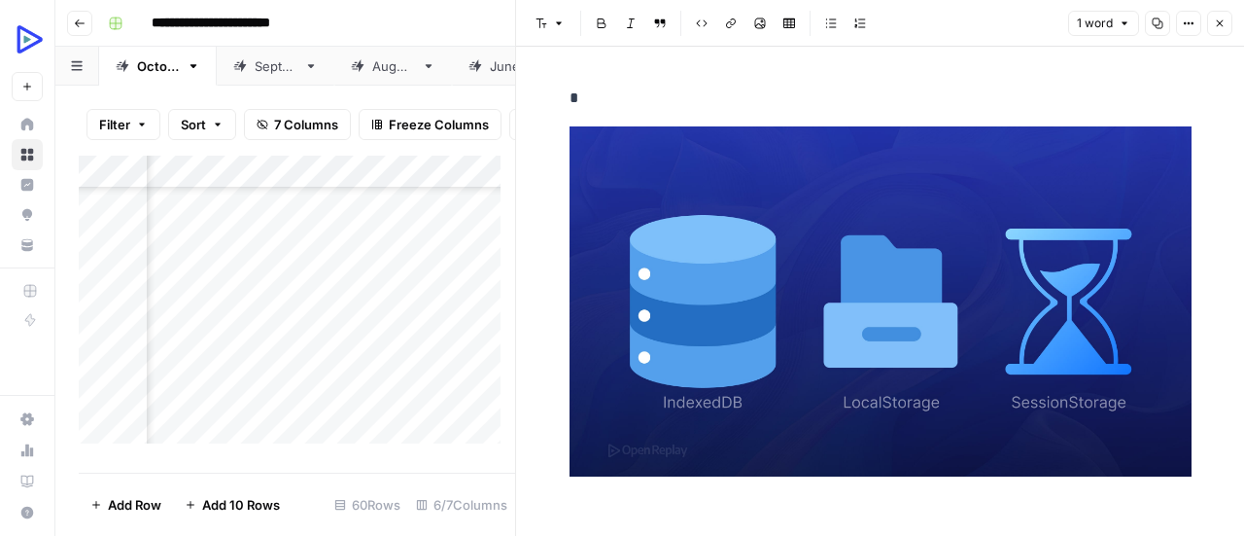
scroll to position [850, 168]
click at [708, 349] on img at bounding box center [881, 301] width 622 height 350
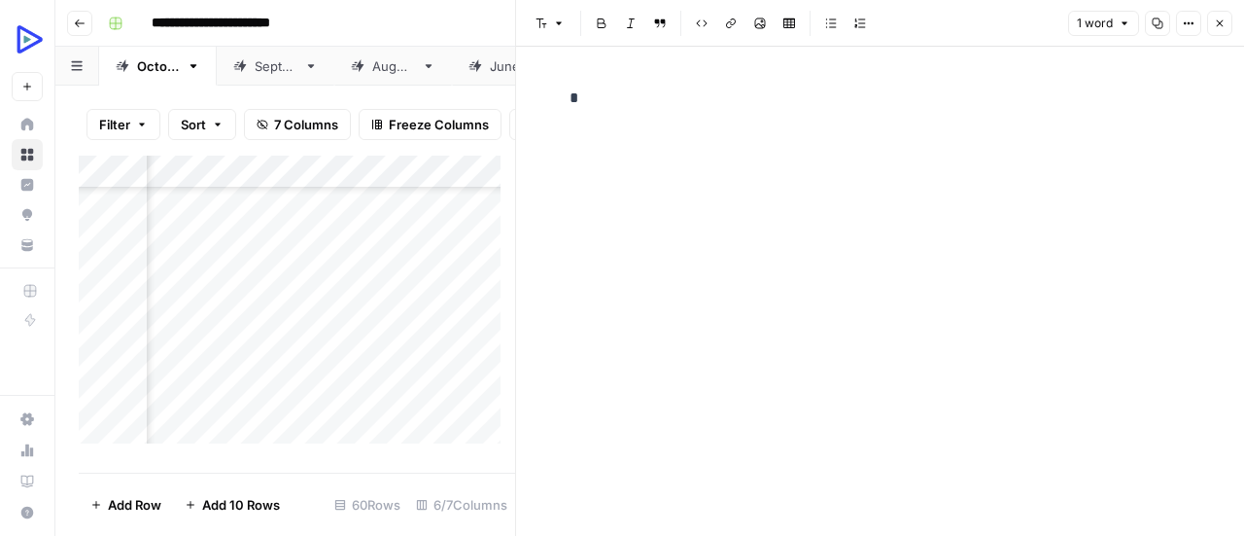
click at [739, 217] on div "*" at bounding box center [881, 291] width 646 height 489
click at [752, 30] on button "Image" at bounding box center [760, 23] width 25 height 25
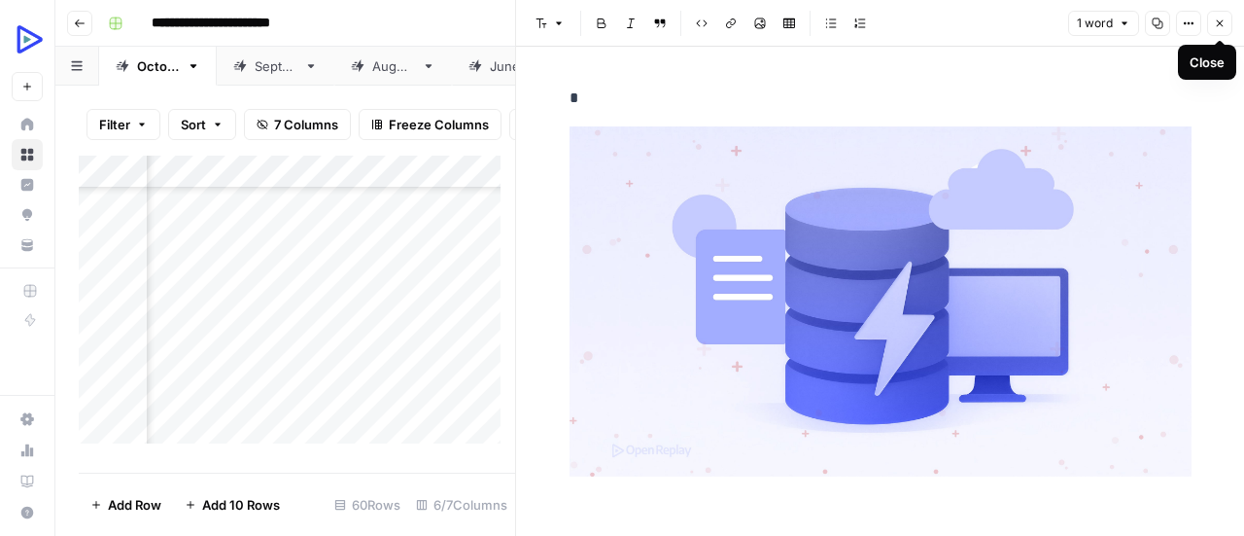
click at [1224, 24] on icon "button" at bounding box center [1220, 23] width 12 height 12
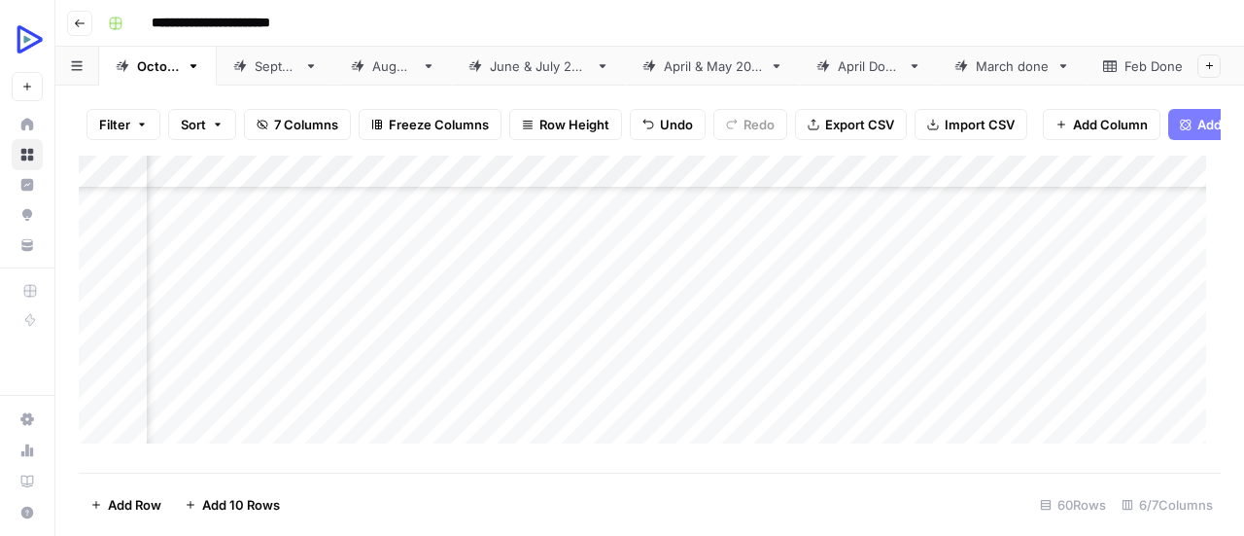
scroll to position [895, 168]
click at [191, 352] on div "Add Column" at bounding box center [650, 307] width 1142 height 302
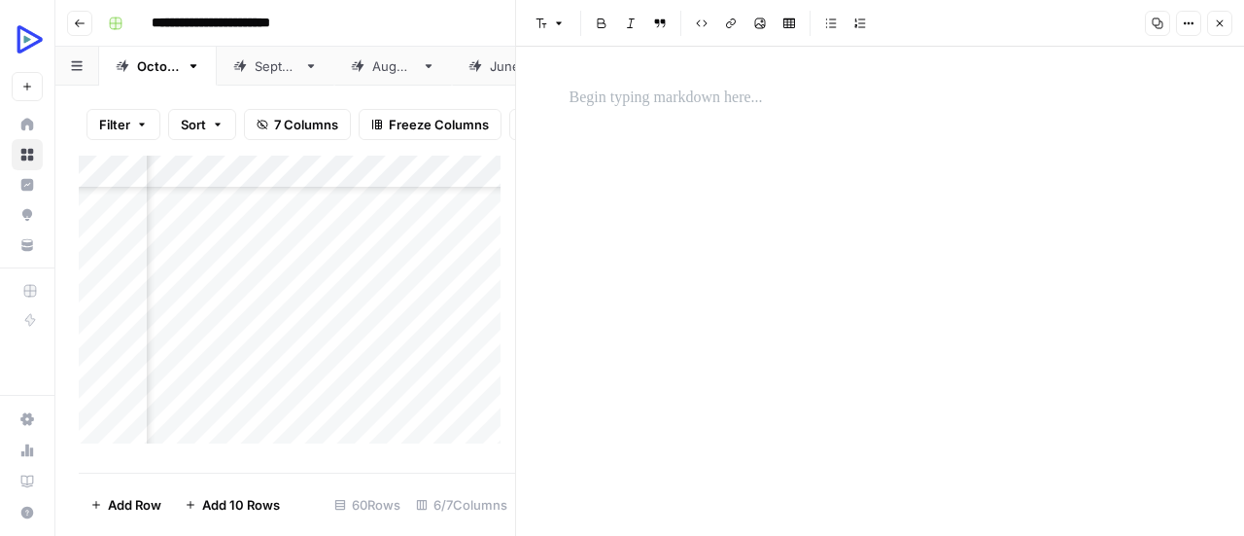
click at [611, 111] on div at bounding box center [881, 98] width 646 height 41
click at [632, 229] on div "*" at bounding box center [881, 291] width 646 height 489
click at [762, 27] on icon "button" at bounding box center [760, 23] width 11 height 11
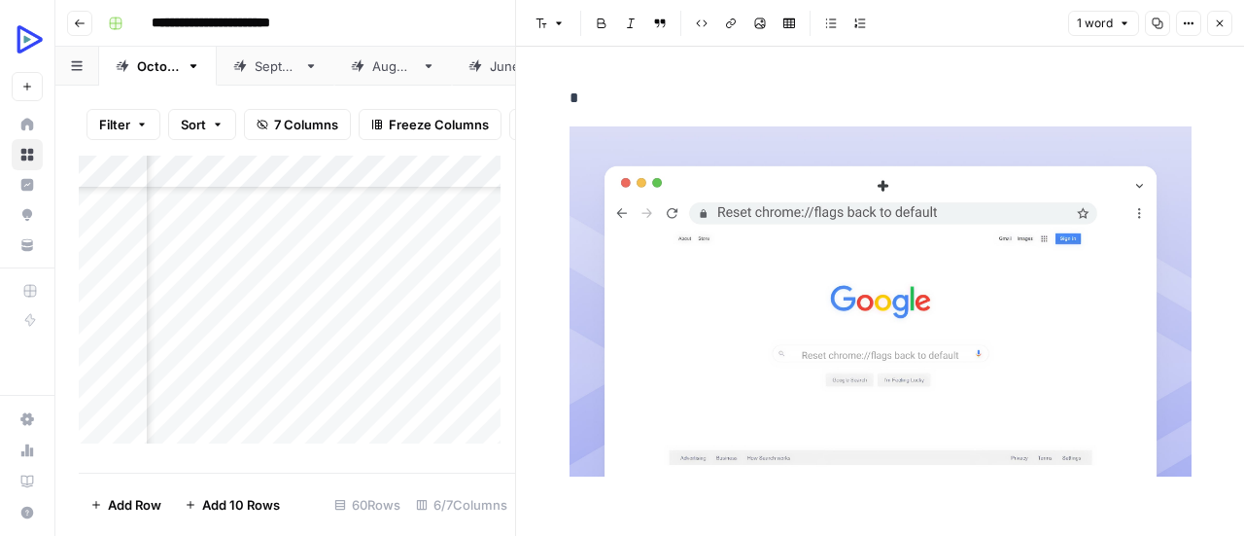
scroll to position [51, 0]
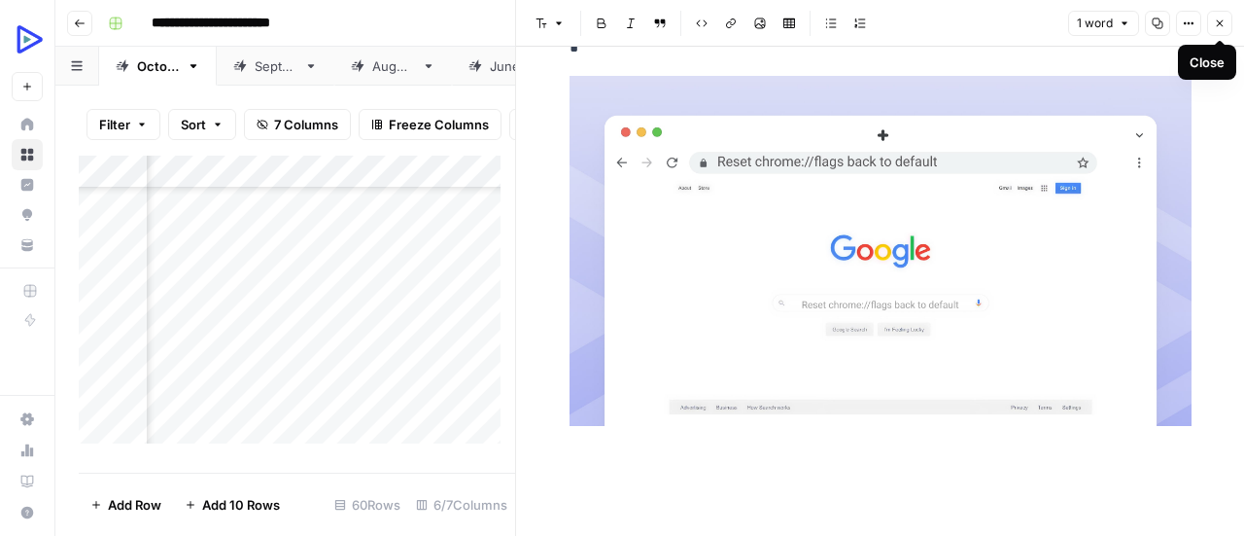
click at [1219, 27] on icon "button" at bounding box center [1220, 23] width 12 height 12
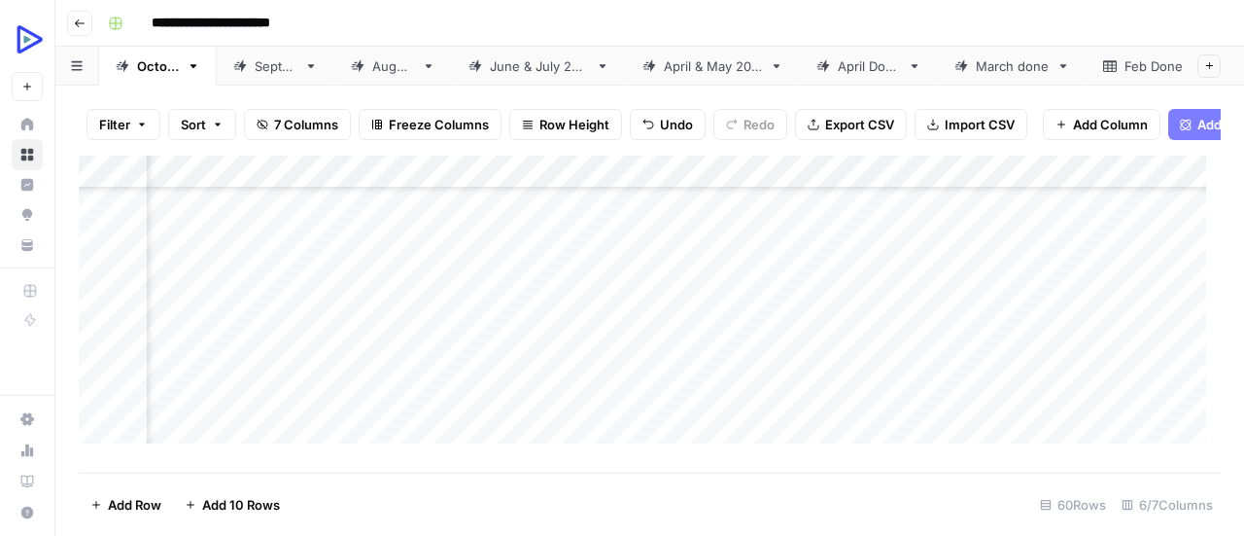
scroll to position [986, 112]
click at [259, 293] on div "Add Column" at bounding box center [650, 307] width 1142 height 302
click at [238, 295] on div "Add Column" at bounding box center [650, 307] width 1142 height 302
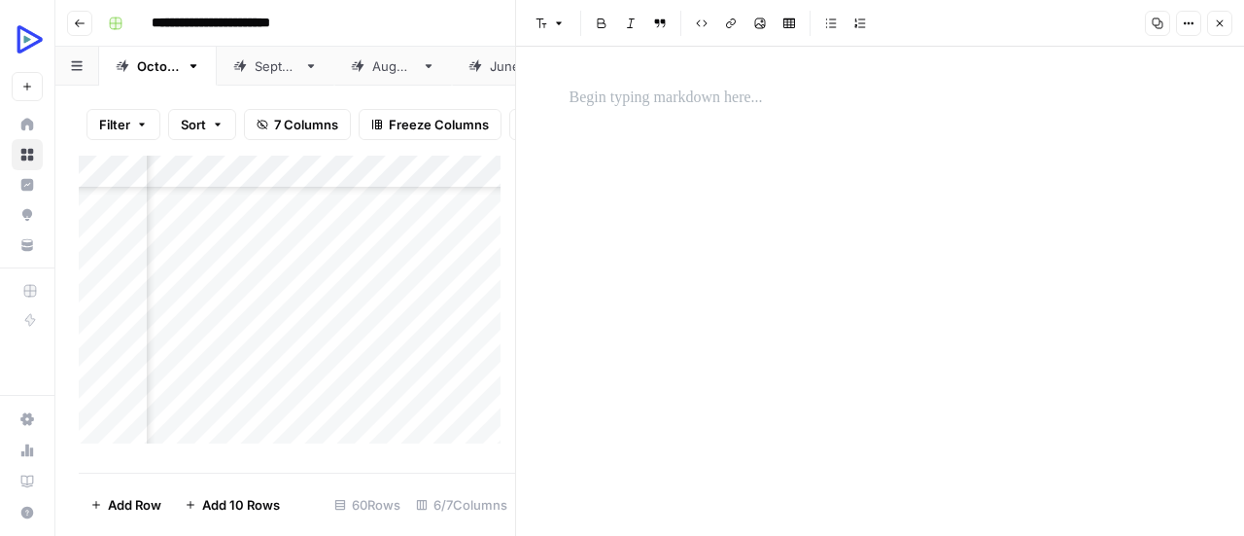
click at [679, 109] on p at bounding box center [881, 98] width 622 height 25
click at [686, 211] on div "*" at bounding box center [881, 291] width 646 height 489
click at [759, 24] on icon "button" at bounding box center [760, 23] width 12 height 12
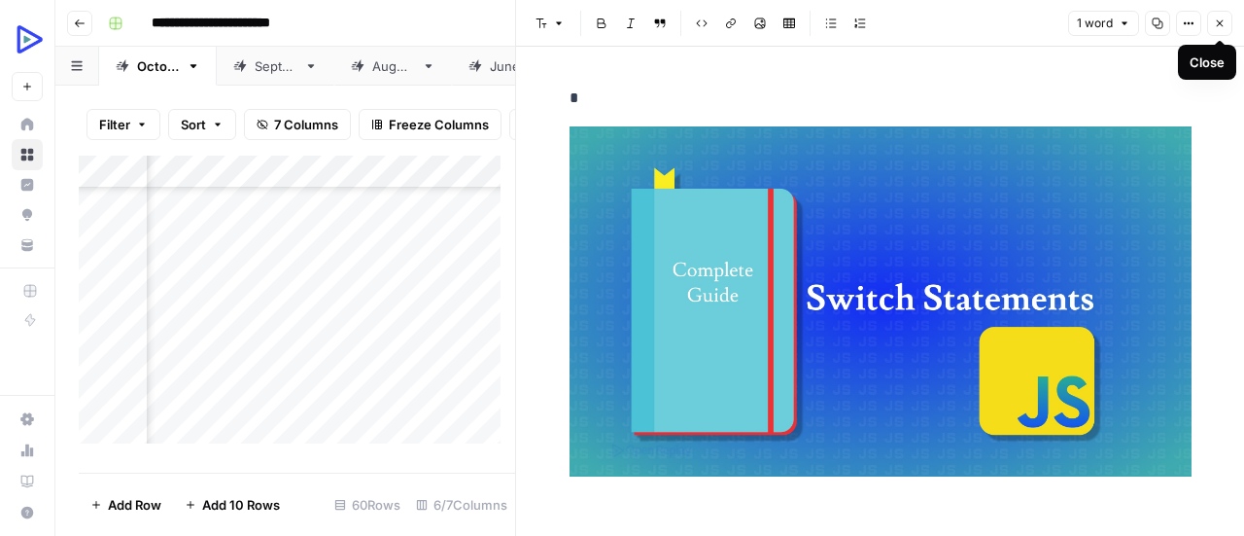
click at [1223, 28] on icon "button" at bounding box center [1220, 23] width 12 height 12
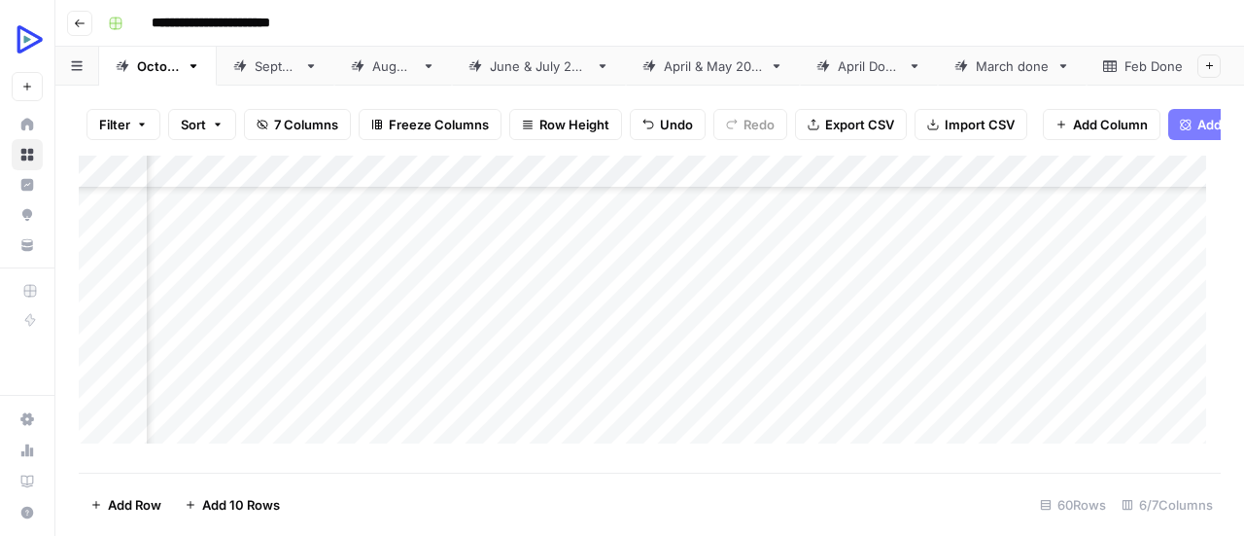
scroll to position [986, 113]
click at [221, 324] on div "Add Column" at bounding box center [650, 307] width 1142 height 302
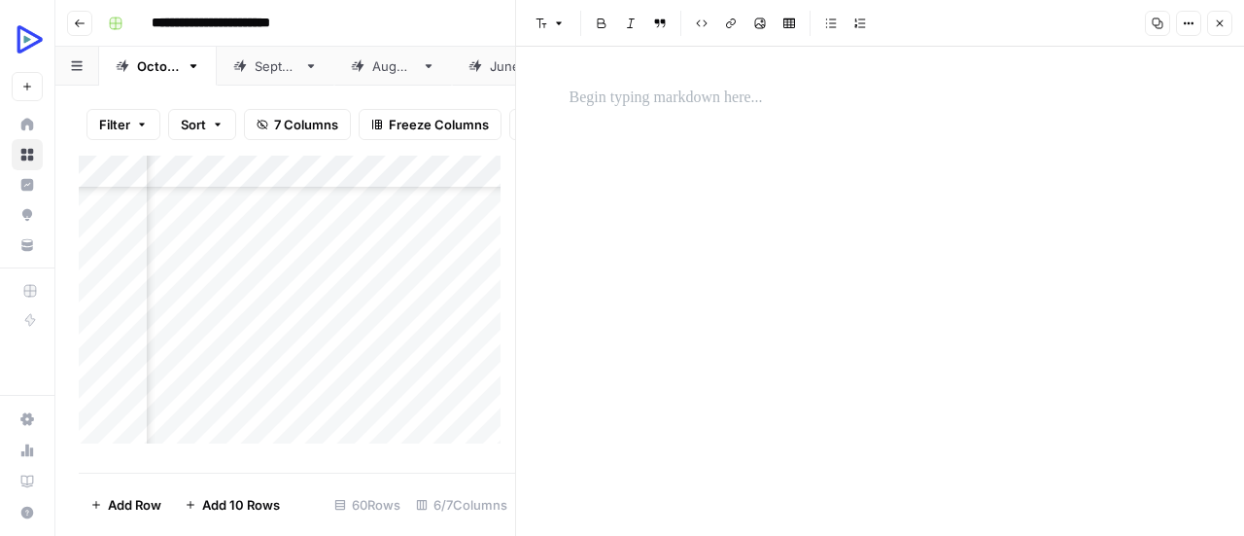
scroll to position [986, 224]
click at [708, 96] on p at bounding box center [881, 98] width 622 height 25
click at [709, 209] on div "*" at bounding box center [881, 291] width 646 height 489
click at [756, 28] on icon "button" at bounding box center [760, 23] width 11 height 11
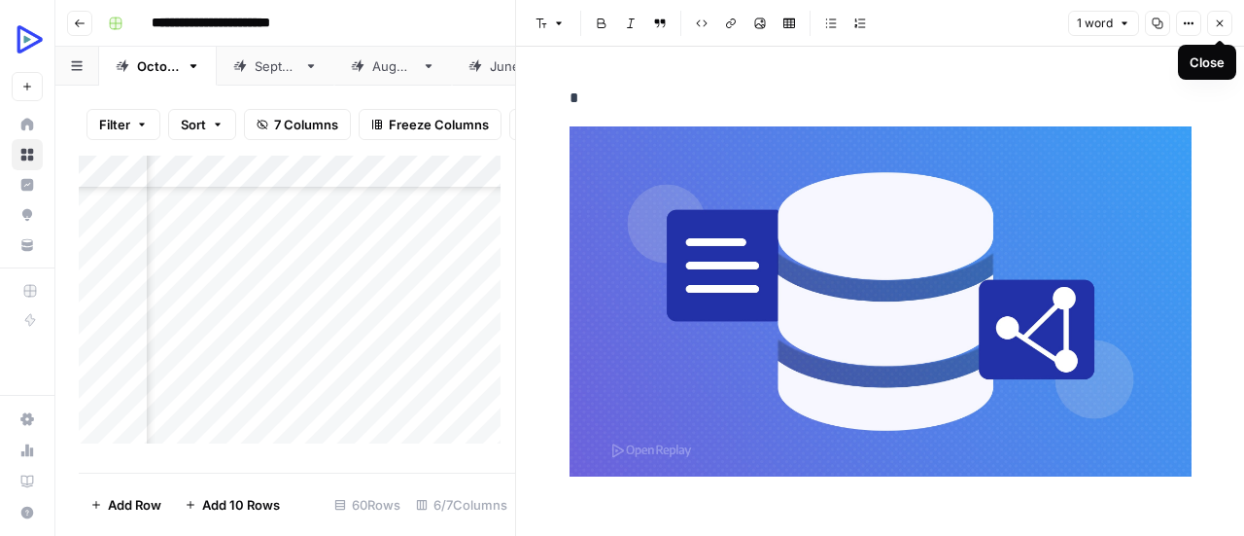
click at [1223, 26] on icon "button" at bounding box center [1220, 23] width 7 height 7
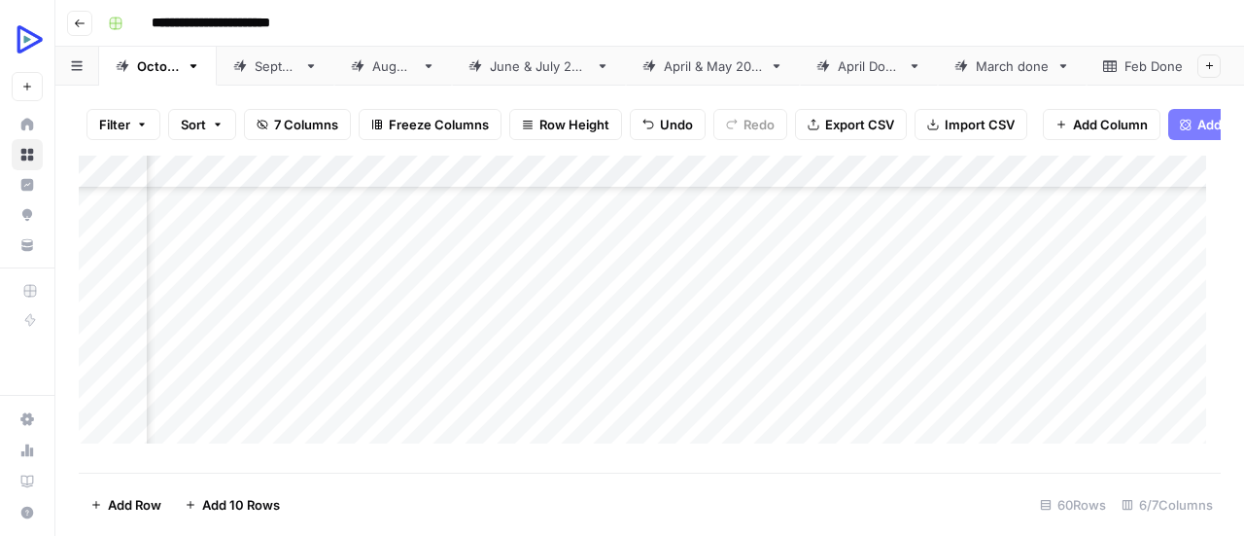
scroll to position [986, 141]
click at [214, 361] on div "Add Column" at bounding box center [650, 307] width 1142 height 302
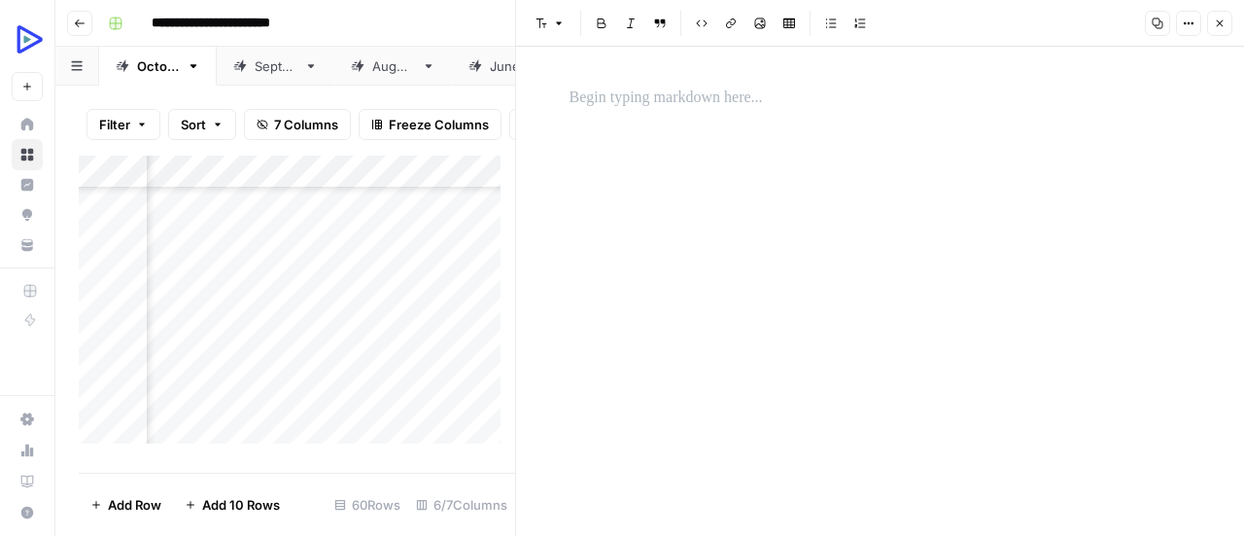
click at [728, 92] on p at bounding box center [881, 98] width 622 height 25
click at [729, 244] on div "*" at bounding box center [881, 291] width 646 height 489
click at [756, 32] on button "Image" at bounding box center [760, 23] width 25 height 25
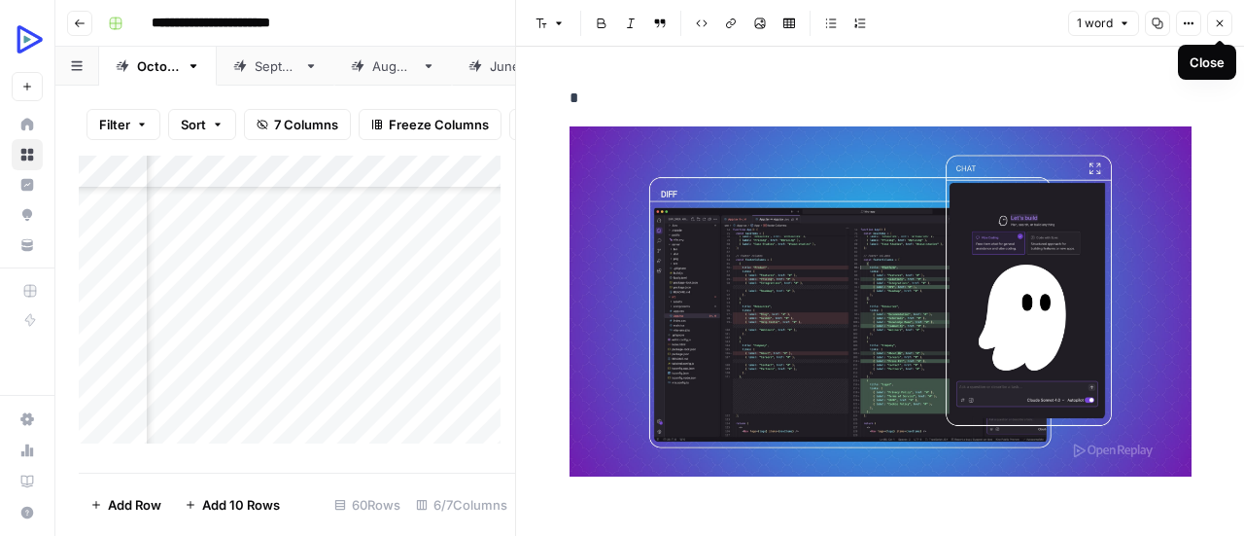
click at [1223, 23] on icon "button" at bounding box center [1220, 23] width 12 height 12
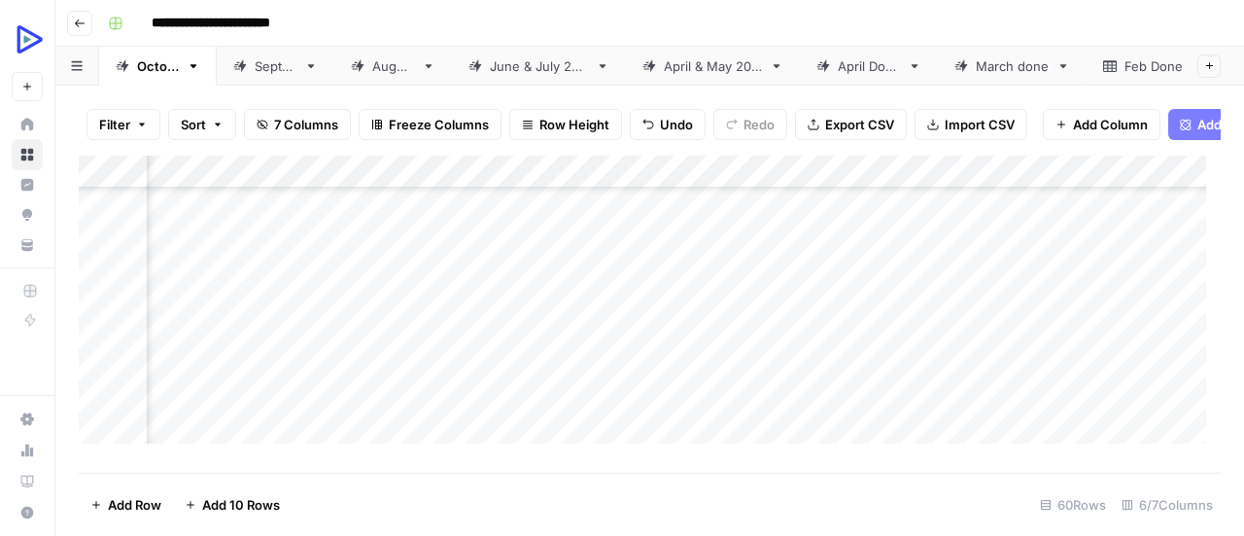
click at [197, 392] on div "Add Column" at bounding box center [650, 307] width 1142 height 302
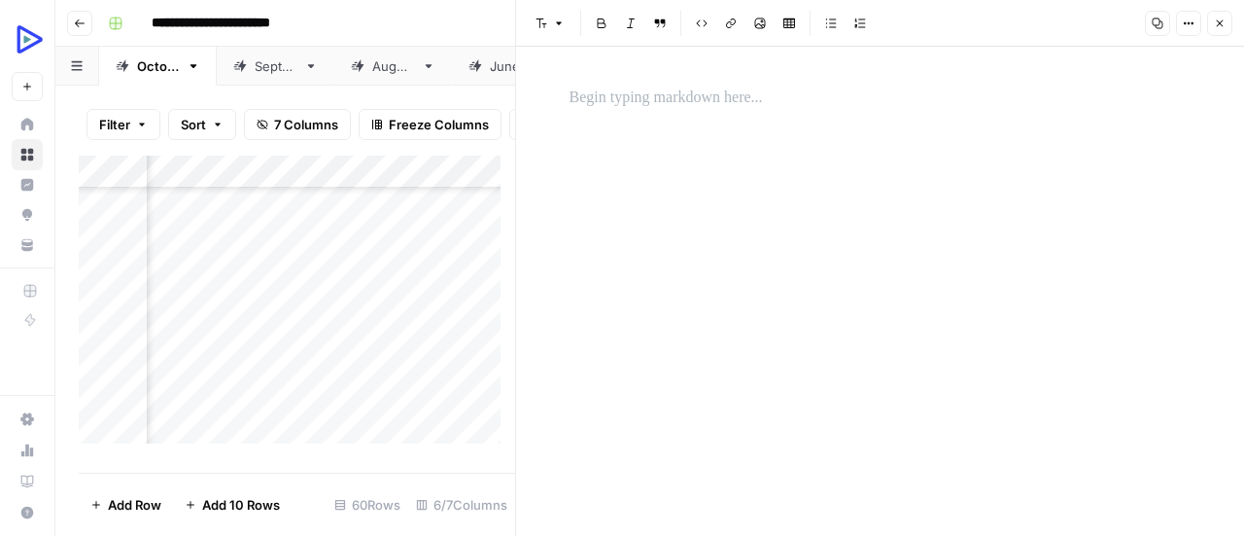
click at [706, 89] on p at bounding box center [881, 98] width 622 height 25
click at [711, 201] on div "*" at bounding box center [881, 291] width 646 height 489
click at [761, 24] on icon "button" at bounding box center [760, 23] width 11 height 11
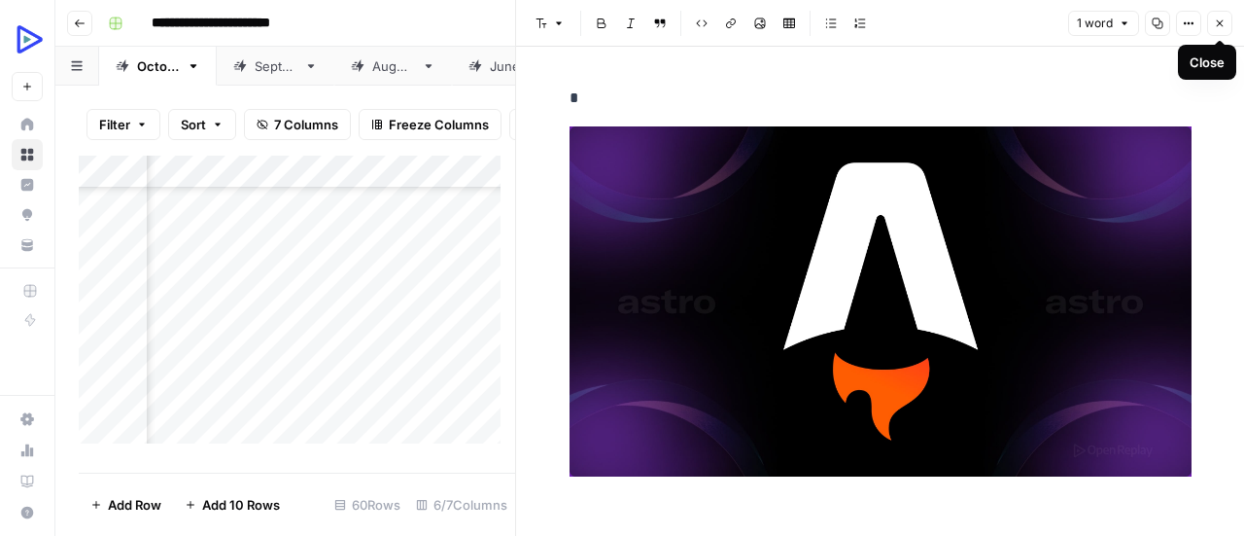
click at [1222, 30] on button "Close" at bounding box center [1219, 23] width 25 height 25
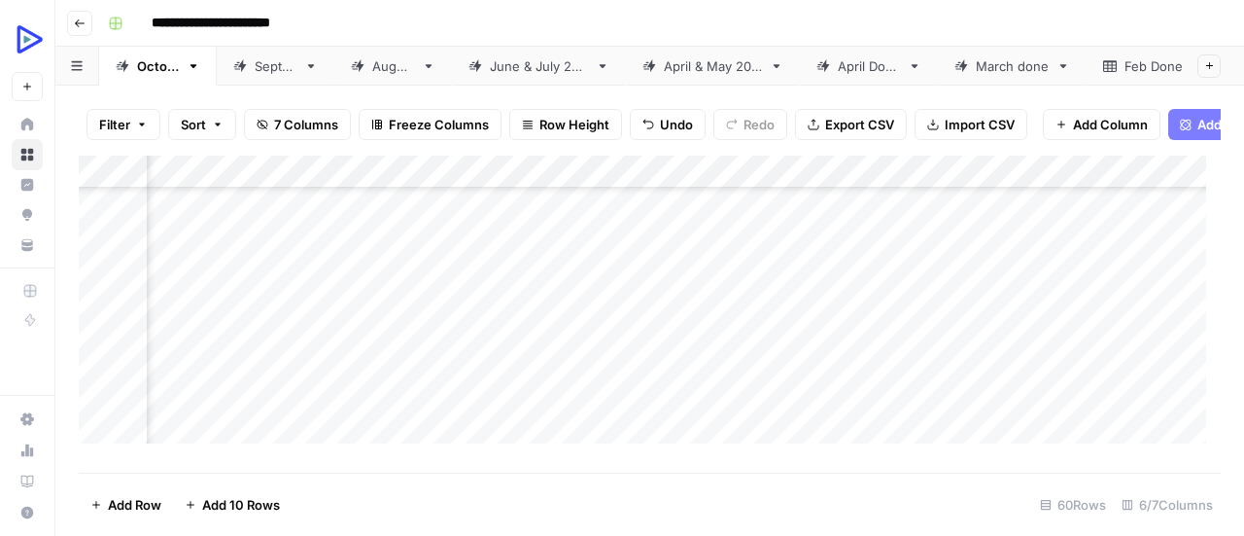
scroll to position [1085, 141]
click at [235, 325] on div "Add Column" at bounding box center [650, 307] width 1142 height 302
click at [194, 325] on div "Add Column" at bounding box center [650, 307] width 1142 height 302
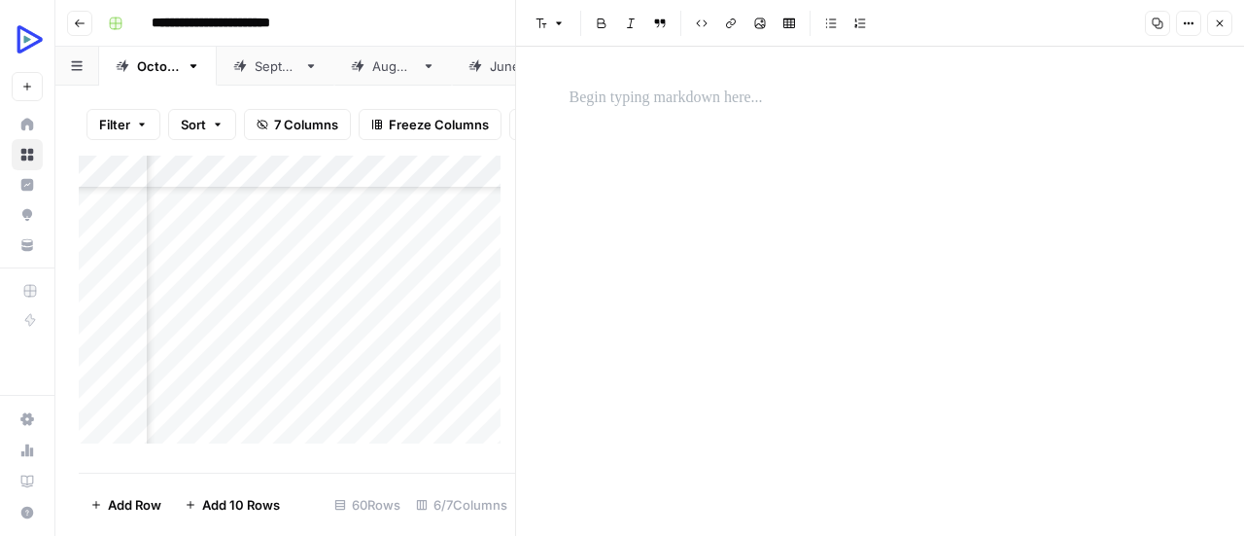
click at [752, 96] on p at bounding box center [881, 98] width 622 height 25
click at [755, 251] on div "*" at bounding box center [881, 291] width 646 height 489
click at [762, 20] on icon "button" at bounding box center [760, 23] width 11 height 11
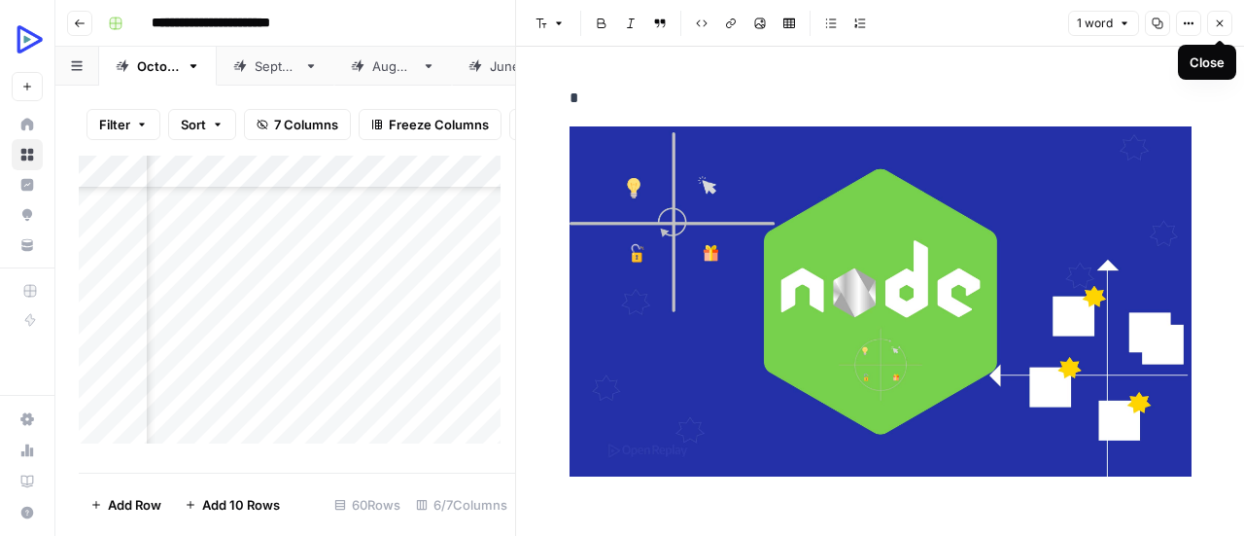
click at [1223, 17] on button "Close" at bounding box center [1219, 23] width 25 height 25
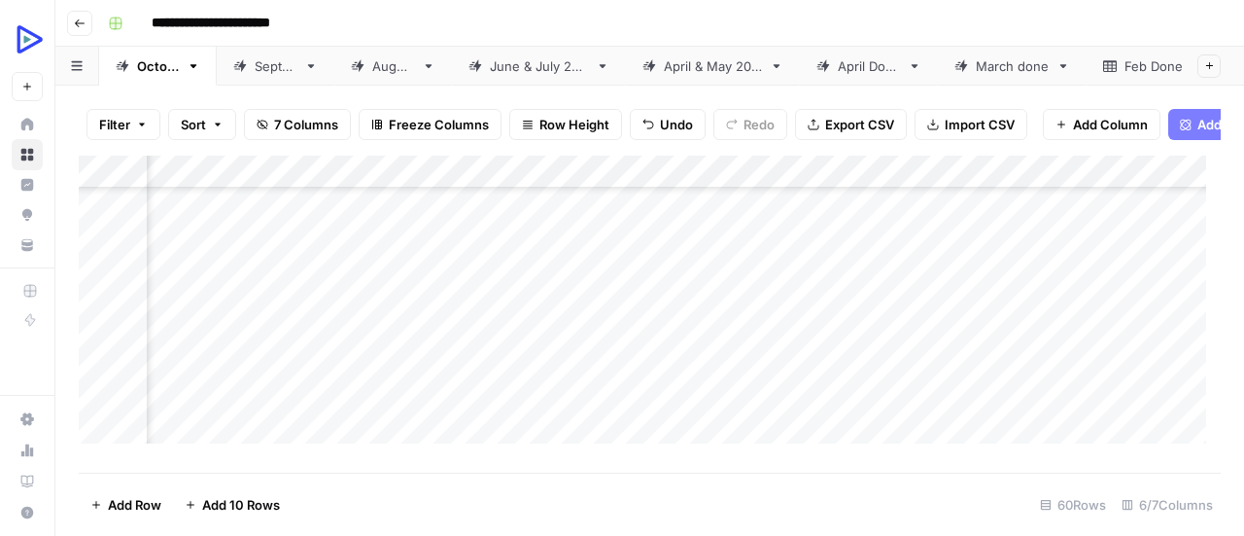
scroll to position [1116, 167]
click at [181, 324] on div "Add Column" at bounding box center [650, 307] width 1142 height 302
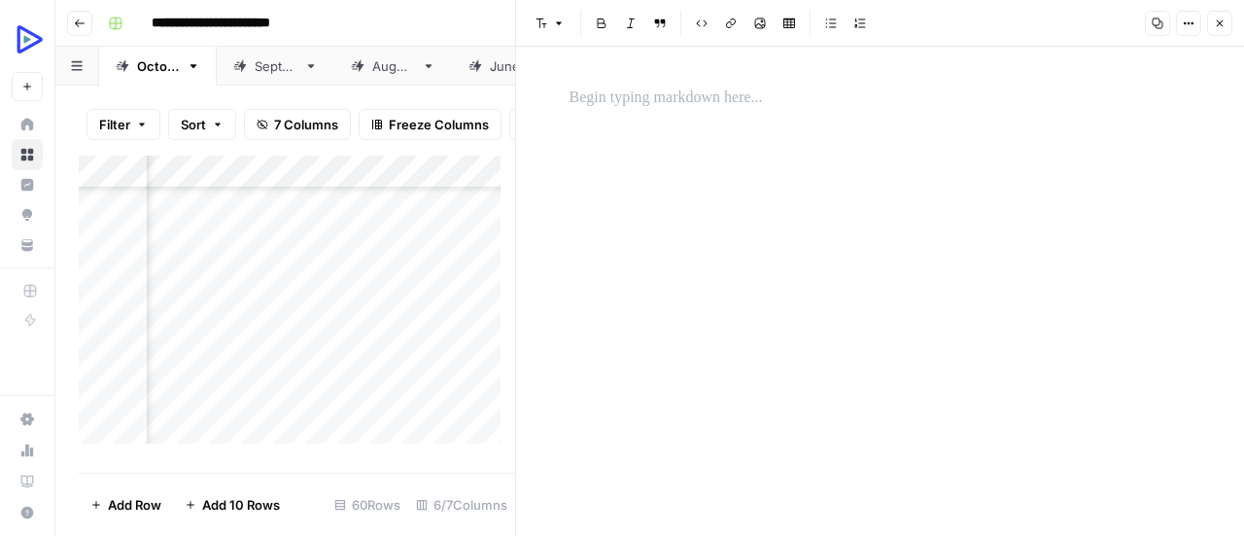
click at [733, 94] on p at bounding box center [881, 98] width 622 height 25
click at [762, 15] on button "Image" at bounding box center [760, 23] width 25 height 25
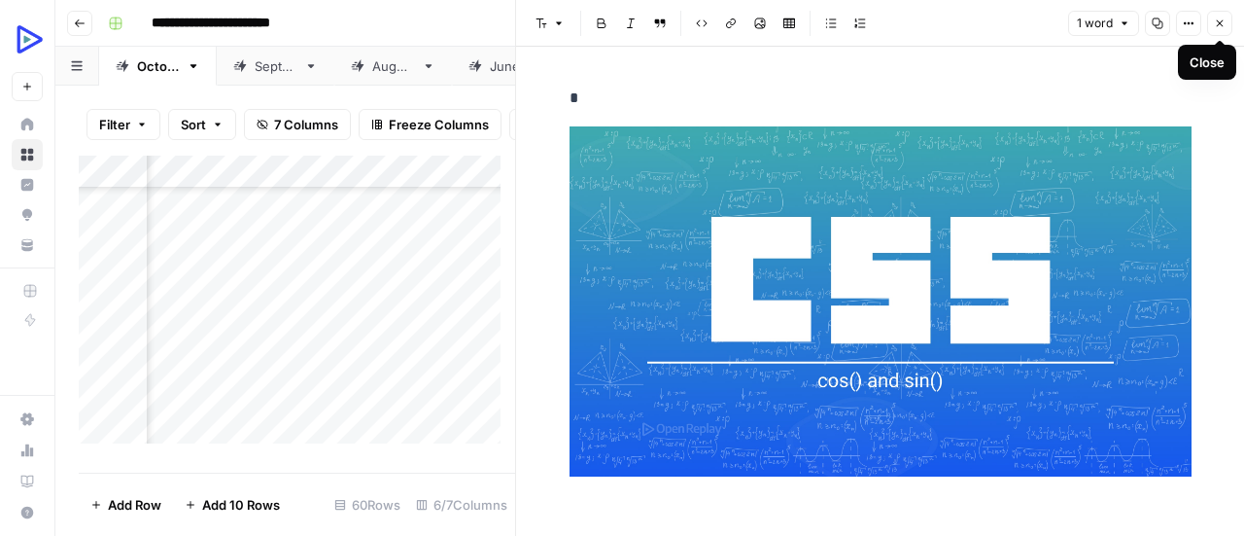
click at [1220, 25] on icon "button" at bounding box center [1220, 23] width 12 height 12
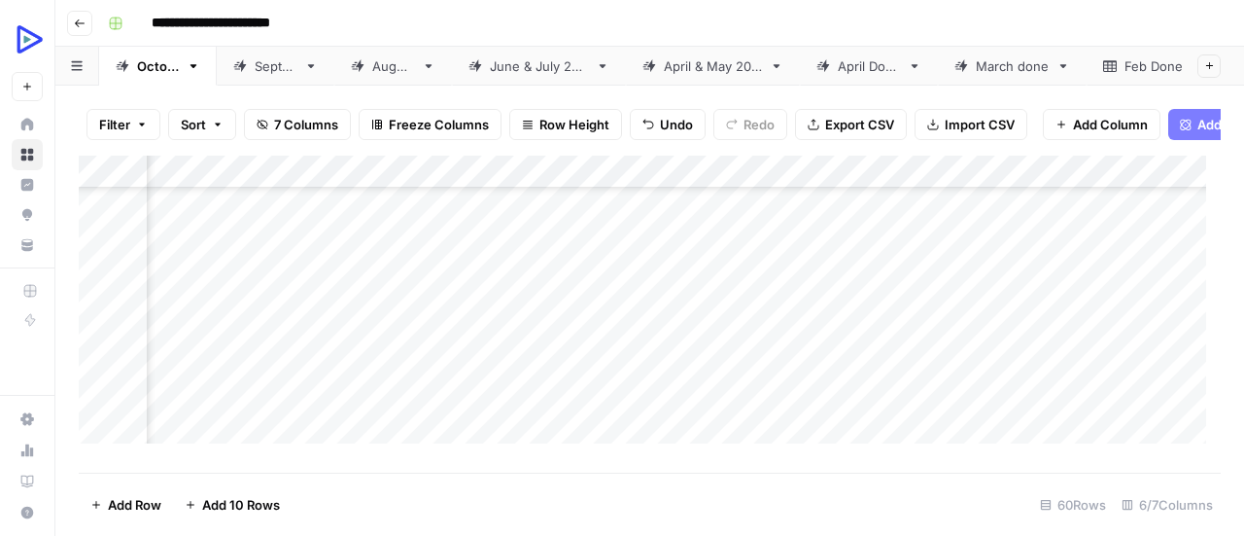
click at [187, 361] on div "Add Column" at bounding box center [650, 307] width 1142 height 302
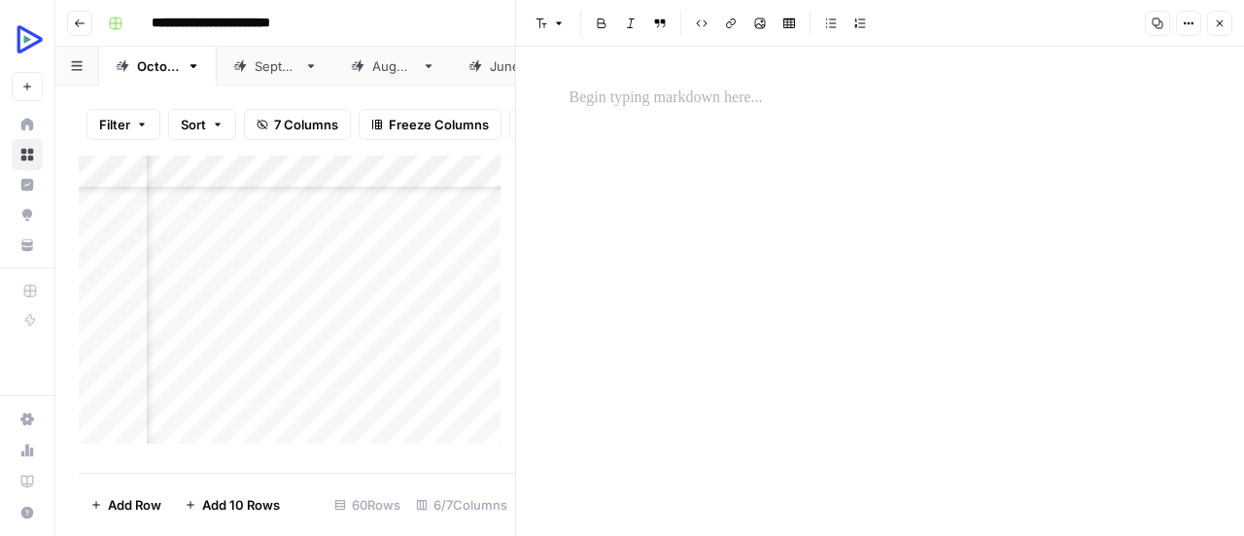
click at [665, 106] on p at bounding box center [881, 98] width 622 height 25
click at [648, 181] on div "*" at bounding box center [881, 291] width 646 height 489
click at [755, 22] on icon "button" at bounding box center [760, 23] width 12 height 12
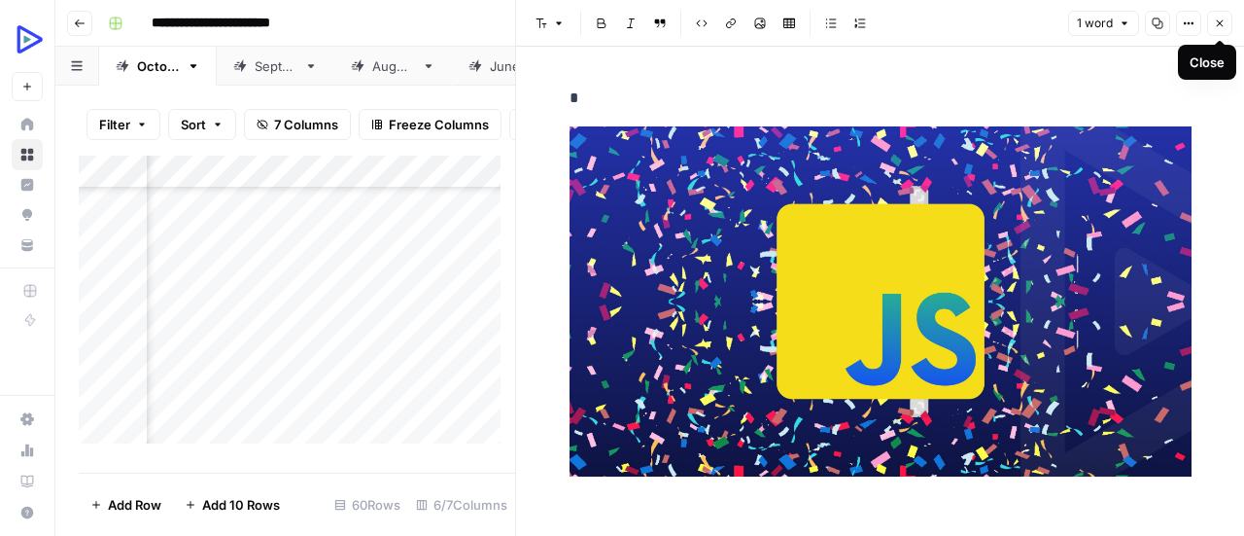
click at [1223, 26] on icon "button" at bounding box center [1220, 23] width 7 height 7
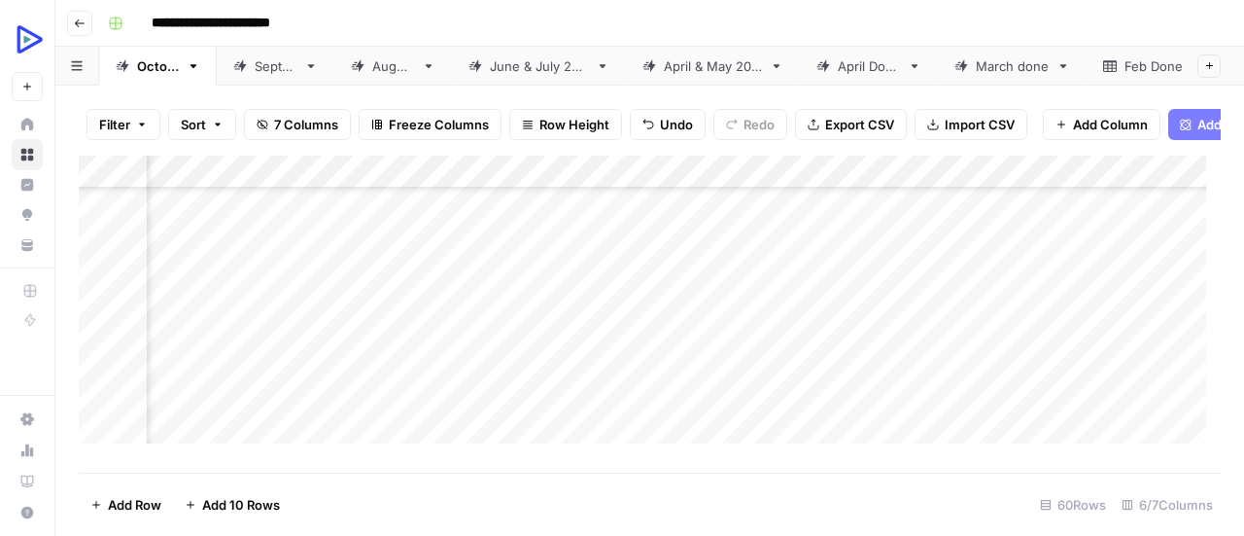
scroll to position [1155, 167]
click at [185, 353] on div "Add Column" at bounding box center [650, 307] width 1142 height 302
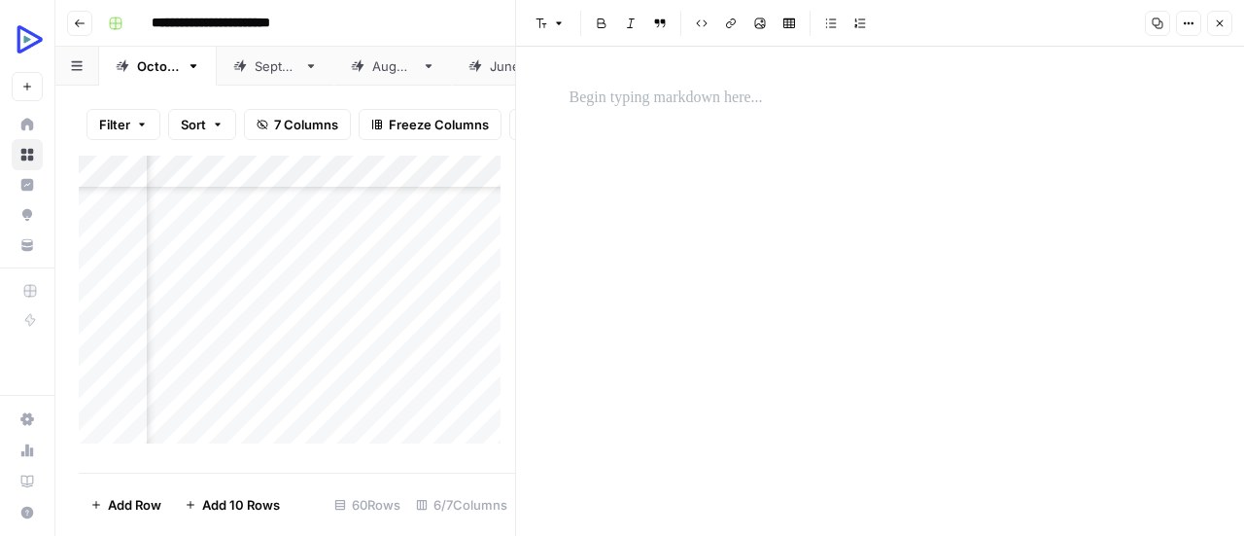
click at [647, 99] on p at bounding box center [881, 98] width 622 height 25
click at [663, 201] on div "*" at bounding box center [881, 291] width 646 height 489
click at [762, 13] on button "Image" at bounding box center [760, 23] width 25 height 25
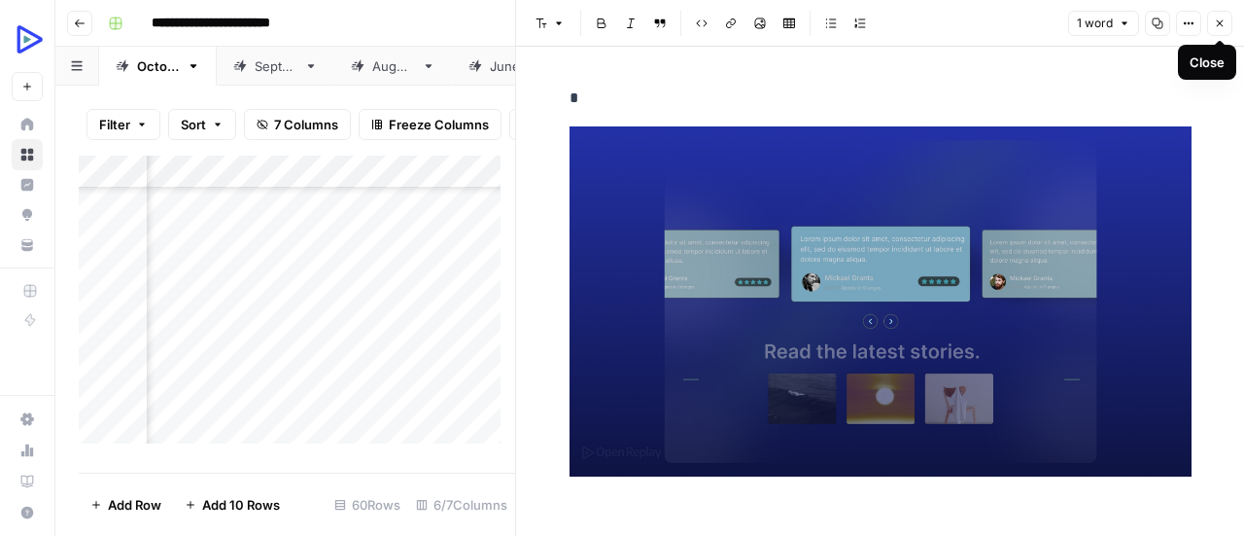
click at [1224, 28] on icon "button" at bounding box center [1220, 23] width 12 height 12
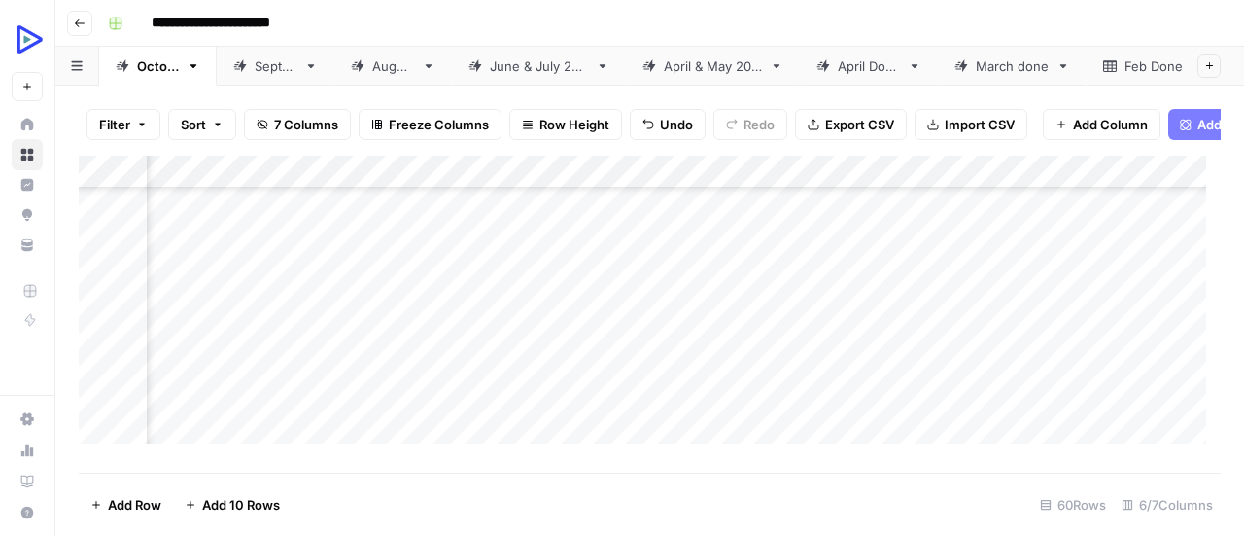
scroll to position [1197, 106]
click at [255, 349] on div "Add Column" at bounding box center [650, 307] width 1142 height 302
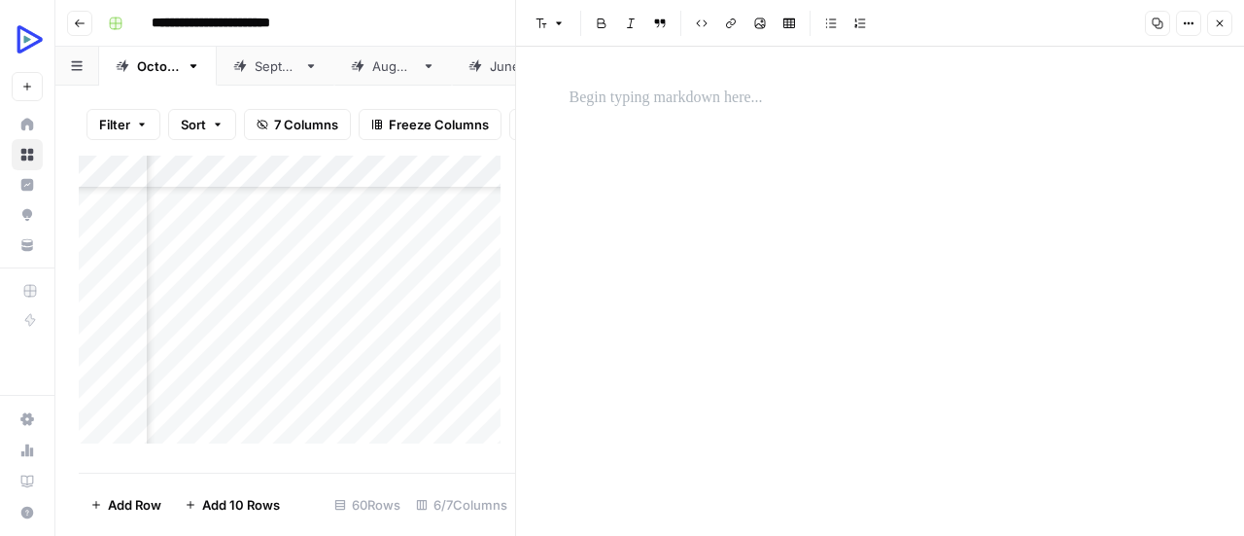
click at [694, 102] on p at bounding box center [881, 98] width 622 height 25
click at [688, 235] on div "*" at bounding box center [881, 291] width 646 height 489
click at [757, 22] on icon "button" at bounding box center [760, 23] width 12 height 12
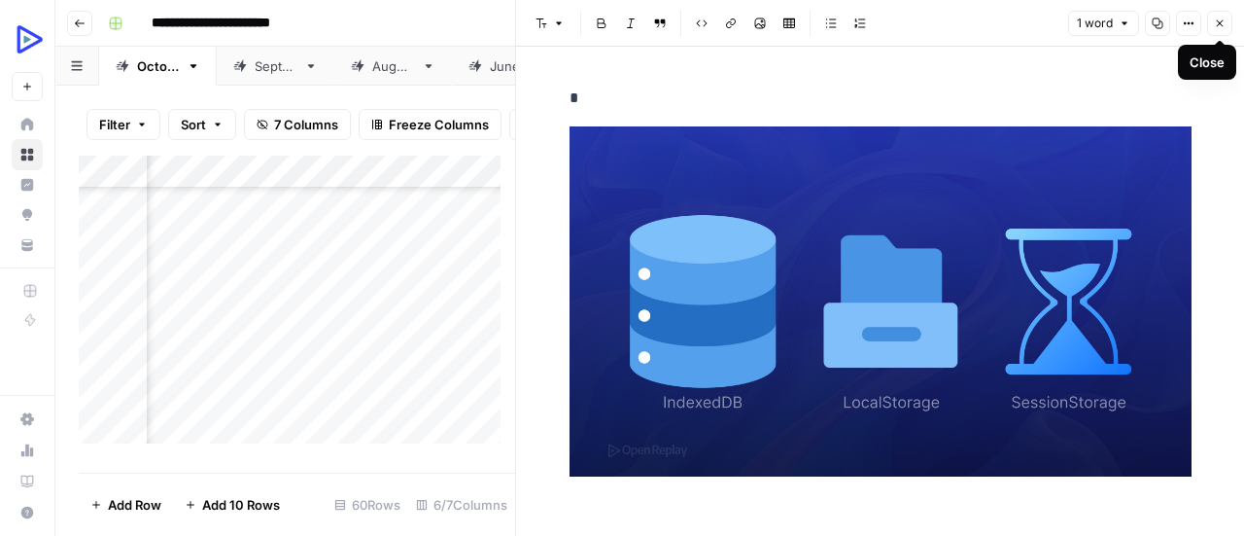
click at [1227, 28] on button "Close" at bounding box center [1219, 23] width 25 height 25
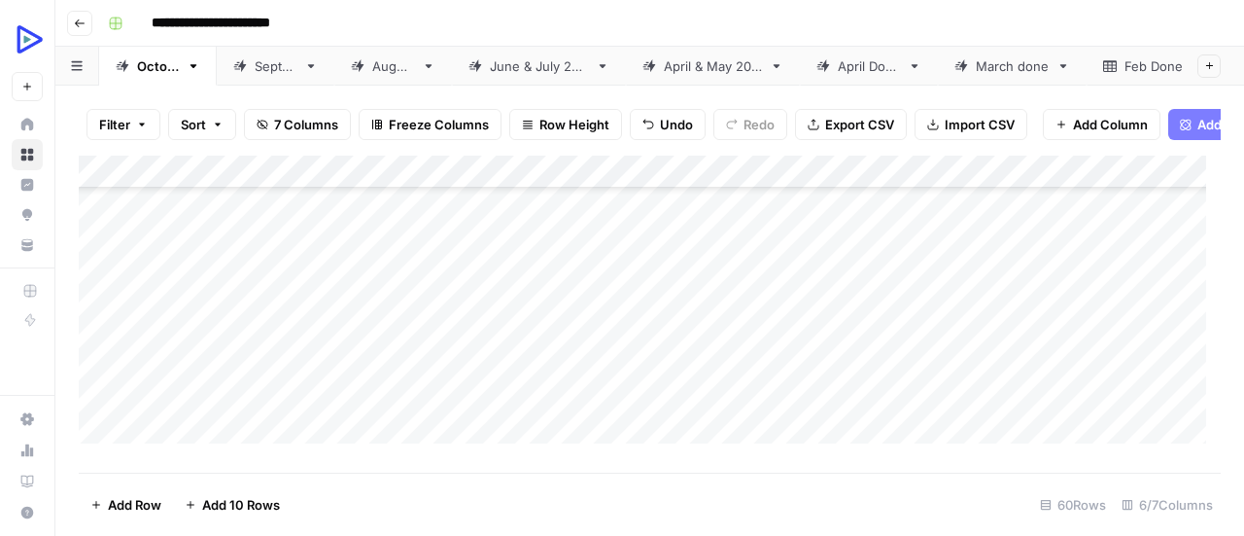
scroll to position [1197, 0]
click at [346, 378] on div "Add Column" at bounding box center [650, 307] width 1142 height 302
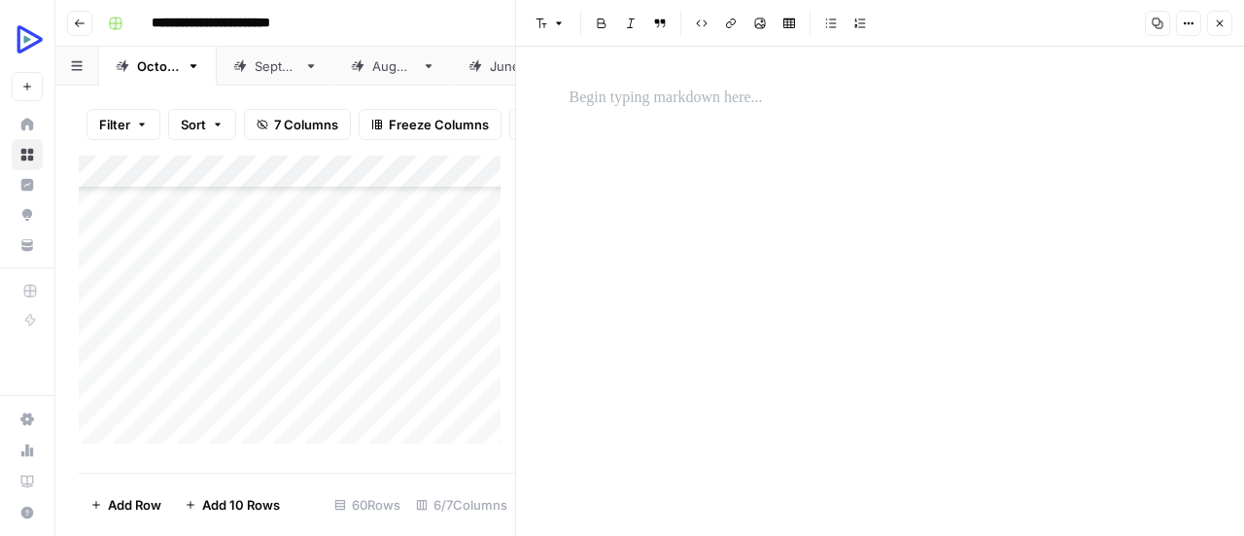
click at [619, 104] on p at bounding box center [881, 98] width 622 height 25
click at [636, 236] on div "*" at bounding box center [881, 291] width 646 height 489
click at [765, 29] on button "Image" at bounding box center [760, 23] width 25 height 25
click at [382, 376] on div "Add Column" at bounding box center [297, 307] width 437 height 302
click at [729, 220] on div "*" at bounding box center [881, 291] width 646 height 489
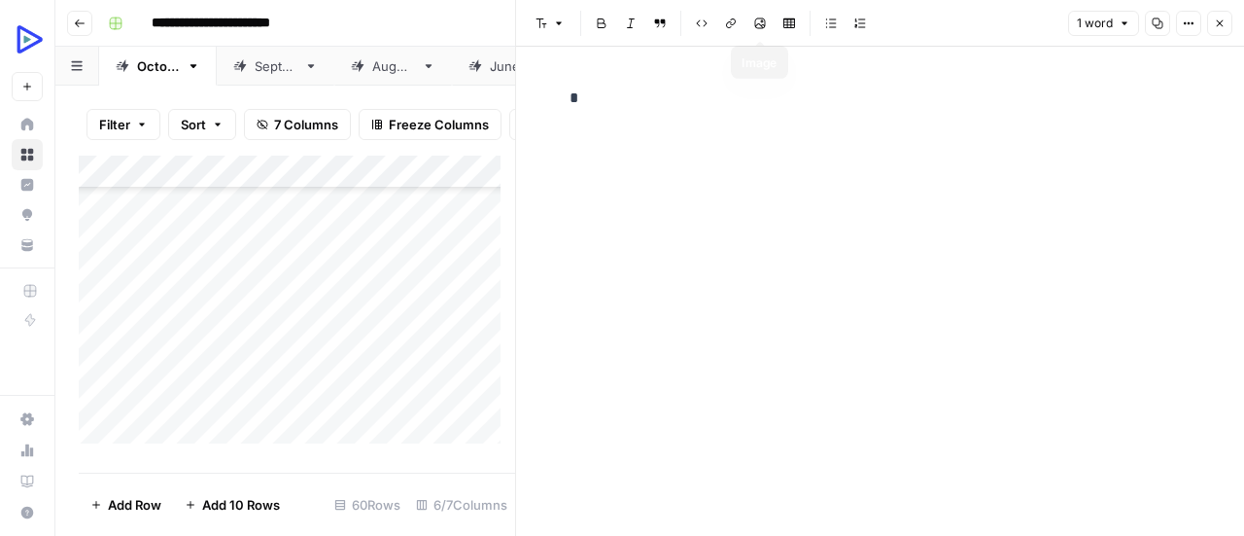
click at [756, 25] on icon "button" at bounding box center [760, 23] width 12 height 12
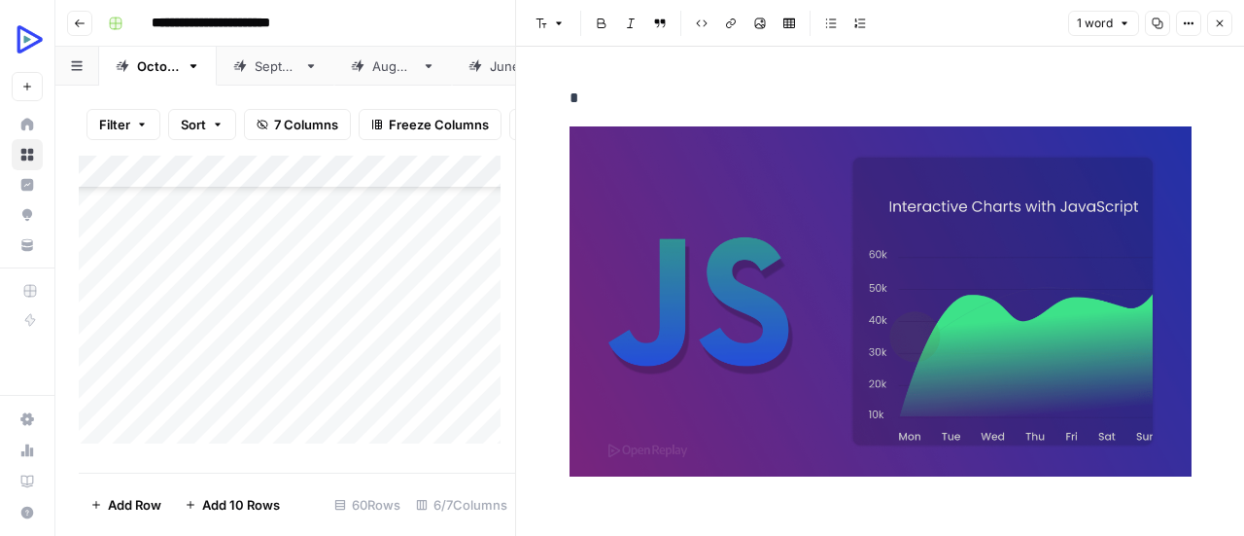
click at [896, 215] on img at bounding box center [881, 301] width 622 height 350
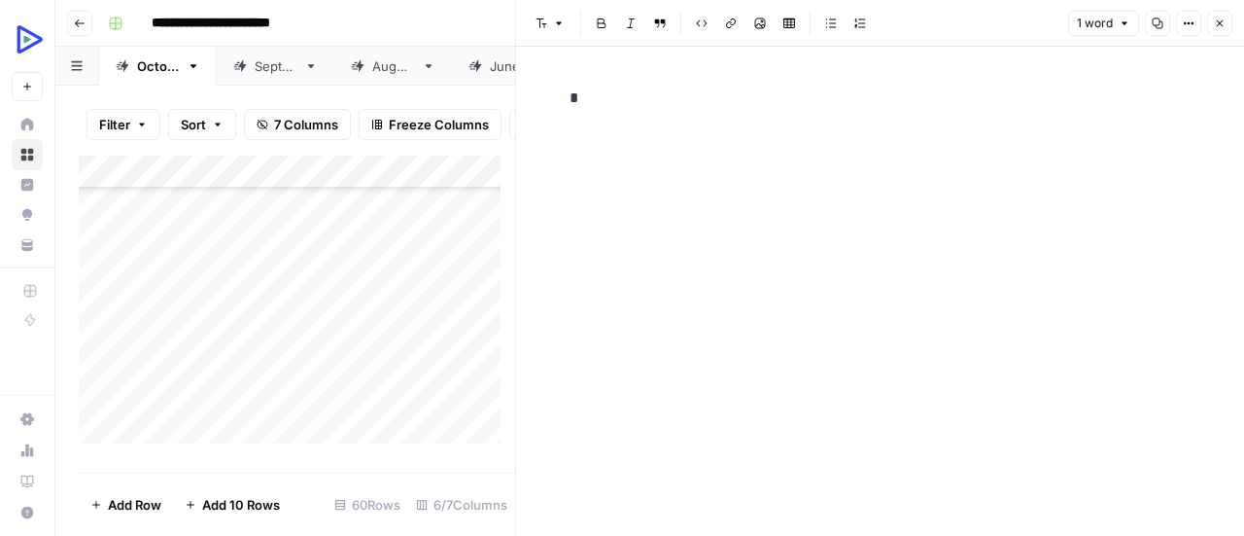
click at [681, 235] on div "*" at bounding box center [881, 291] width 646 height 489
click at [758, 24] on icon "button" at bounding box center [760, 23] width 11 height 11
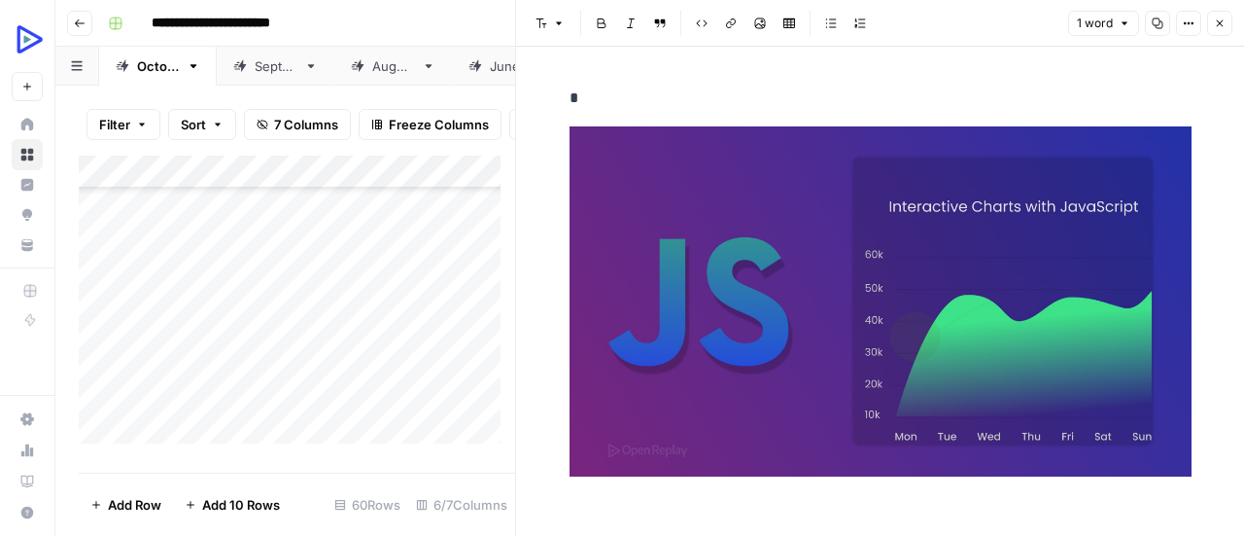
click at [455, 376] on div "Add Column" at bounding box center [297, 307] width 437 height 302
click at [1223, 21] on icon "button" at bounding box center [1220, 23] width 12 height 12
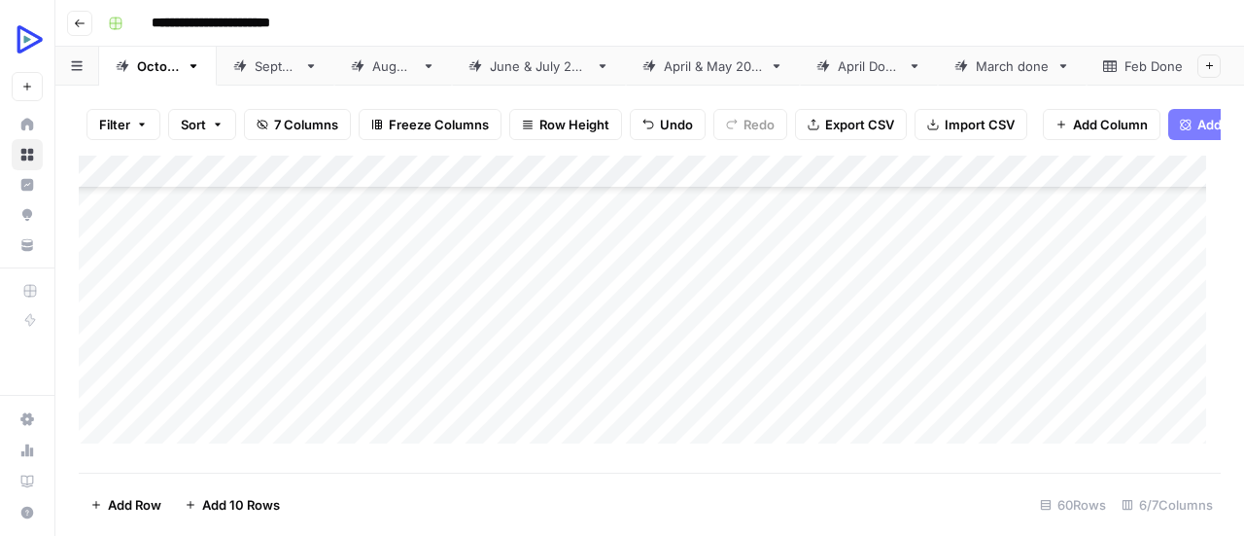
scroll to position [1363, 0]
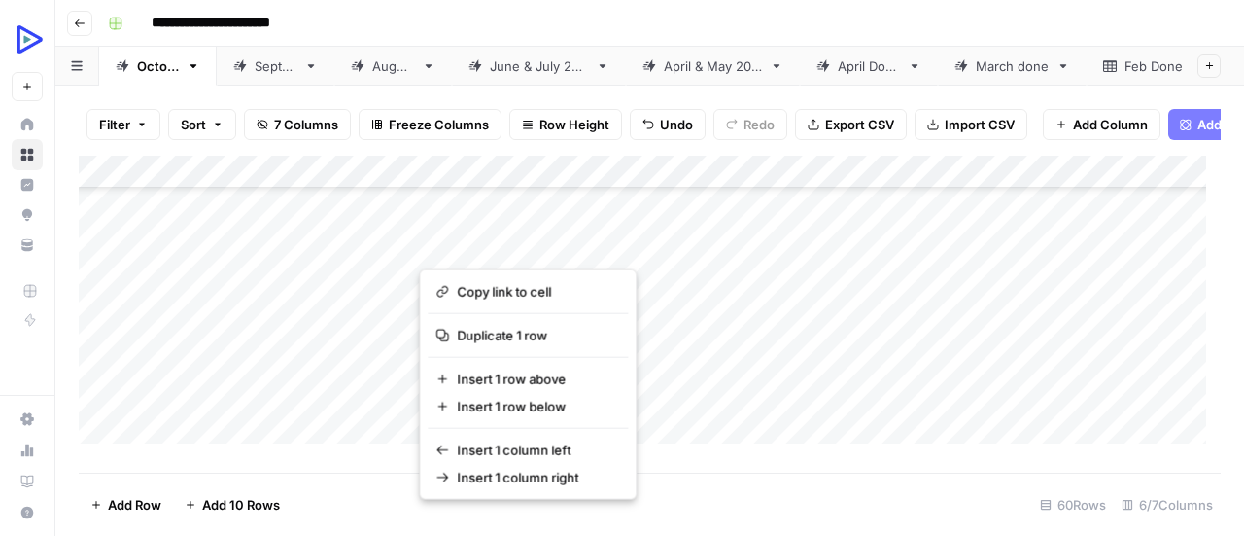
click at [486, 246] on button "button" at bounding box center [644, 244] width 450 height 34
click at [632, 242] on button "button" at bounding box center [644, 244] width 450 height 34
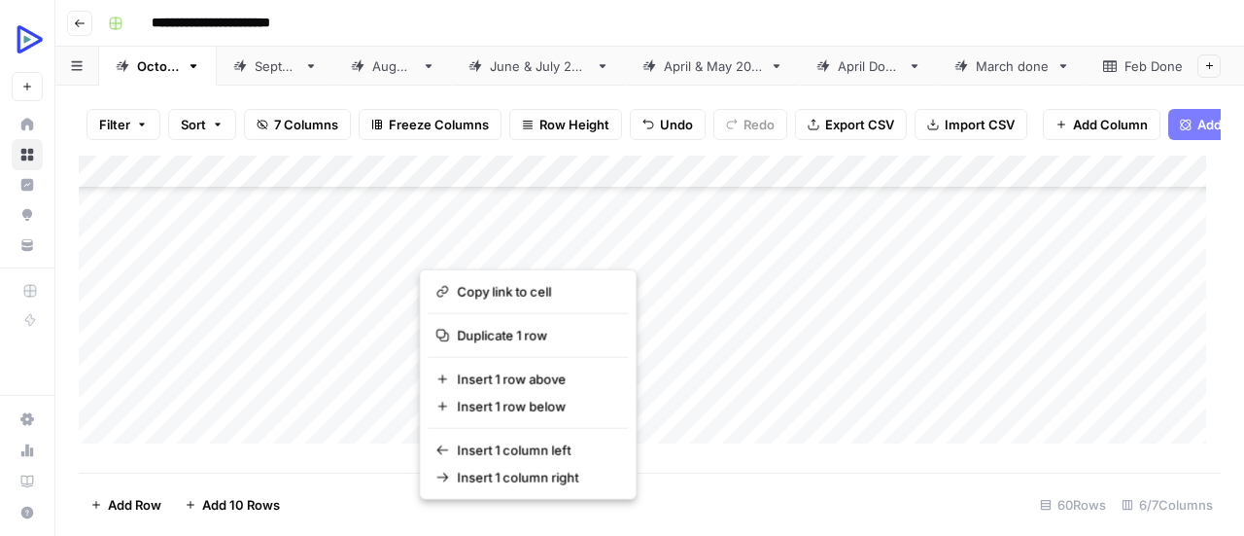
click at [681, 249] on button "button" at bounding box center [644, 244] width 450 height 34
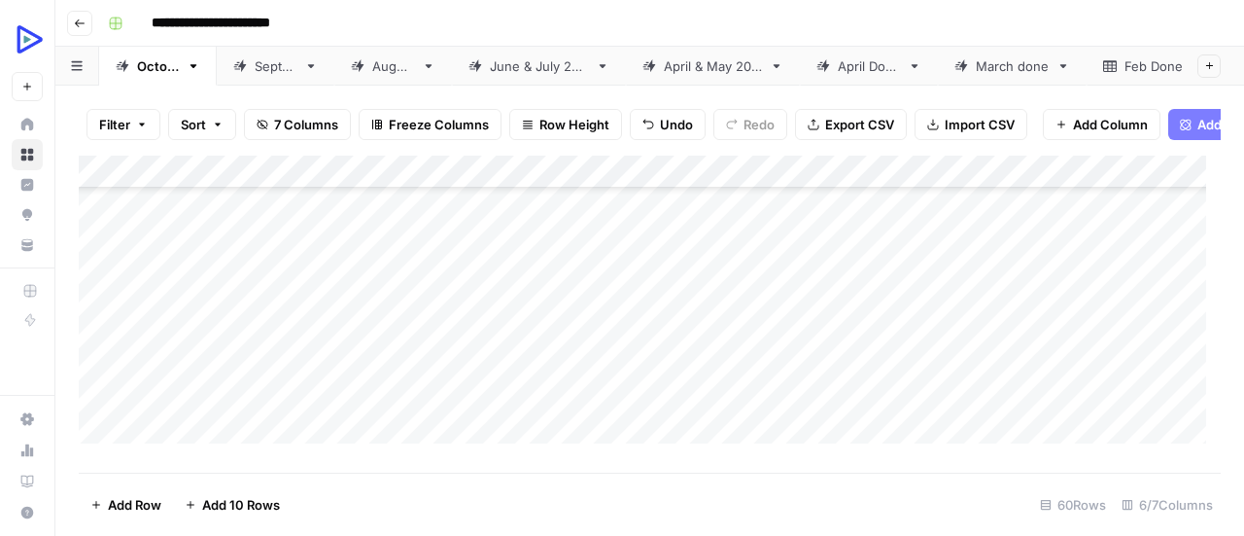
click at [710, 350] on div "Add Column" at bounding box center [650, 307] width 1142 height 302
click at [615, 243] on div "Add Column" at bounding box center [650, 307] width 1142 height 302
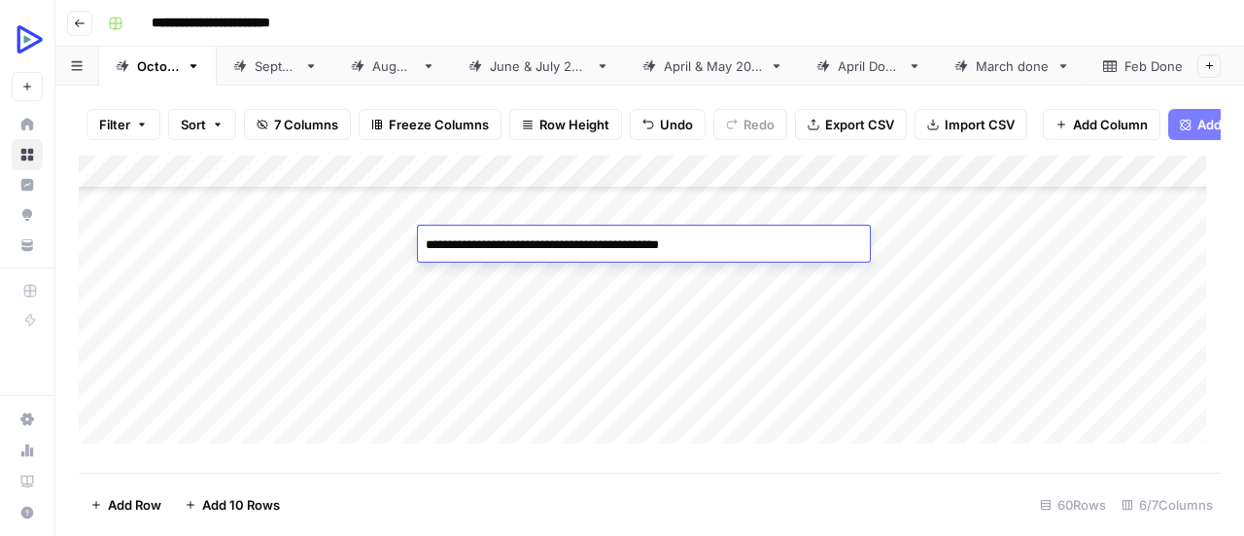
click at [615, 243] on textarea "**********" at bounding box center [644, 244] width 452 height 27
